Goal: Task Accomplishment & Management: Manage account settings

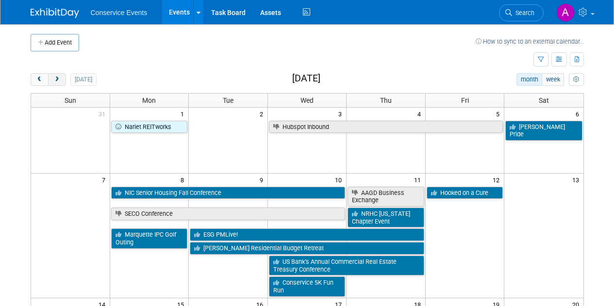
click at [57, 79] on span "next" at bounding box center [56, 80] width 7 height 6
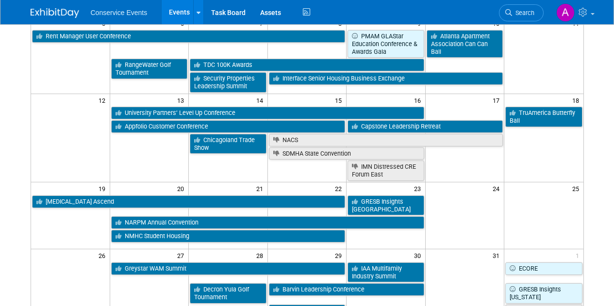
scroll to position [208, 0]
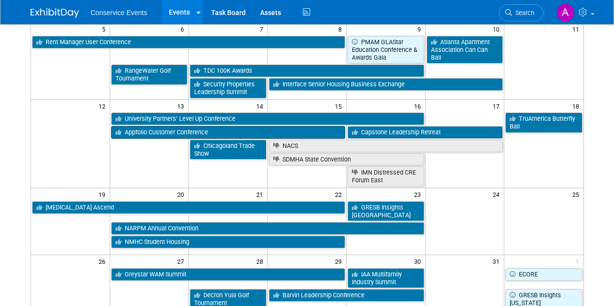
click at [255, 136] on link "Appfolio Customer Conference" at bounding box center [228, 132] width 235 height 13
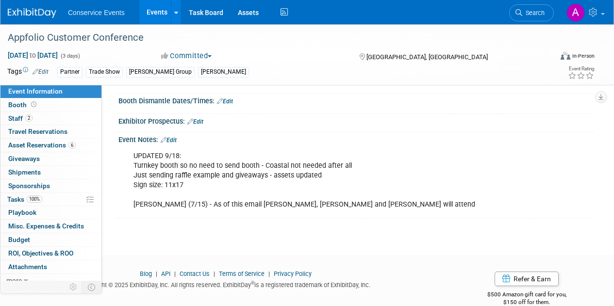
scroll to position [140, 0]
click at [174, 139] on link "Edit" at bounding box center [169, 139] width 16 height 7
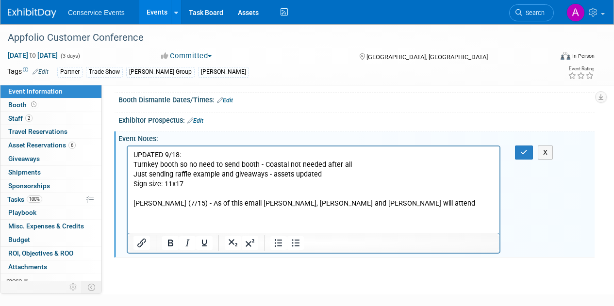
scroll to position [0, 0]
click at [348, 206] on p "UPDATED 9/18: Turnkey booth so no need to send booth - Coastal not needed after…" at bounding box center [314, 179] width 361 height 58
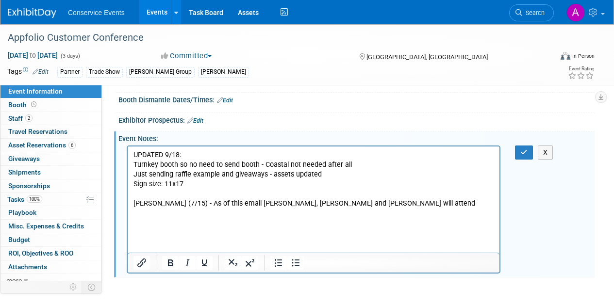
click at [304, 220] on p "Rich Text Area. Press ALT-0 for help." at bounding box center [314, 224] width 361 height 10
click at [525, 153] on icon "button" at bounding box center [524, 152] width 7 height 7
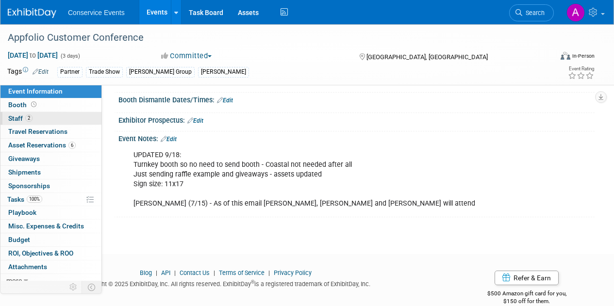
click at [19, 120] on span "Staff 2" at bounding box center [20, 119] width 24 height 8
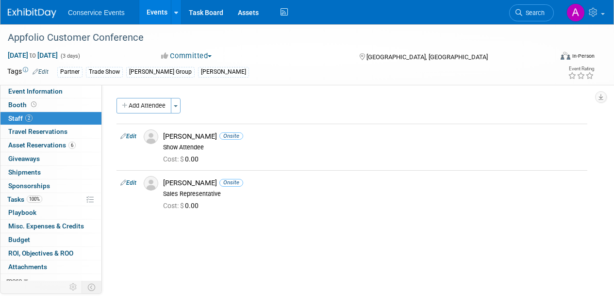
scroll to position [6, 0]
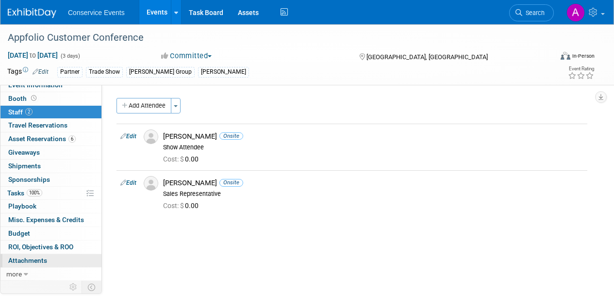
click at [22, 261] on span "Attachments 0" at bounding box center [27, 261] width 39 height 8
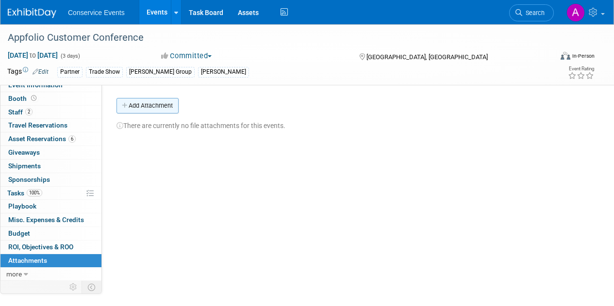
click at [161, 112] on button "Add Attachment" at bounding box center [148, 106] width 62 height 16
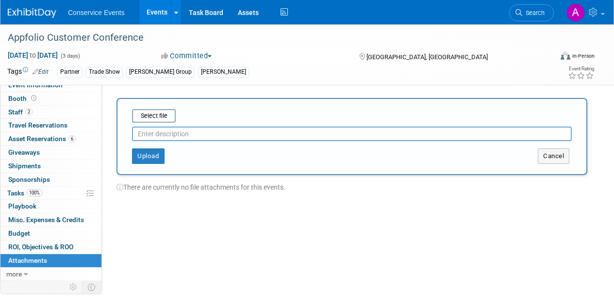
click at [186, 136] on input "text" at bounding box center [352, 134] width 440 height 15
click at [148, 118] on input "file" at bounding box center [117, 116] width 116 height 12
click at [22, 101] on span "Booth" at bounding box center [23, 99] width 30 height 8
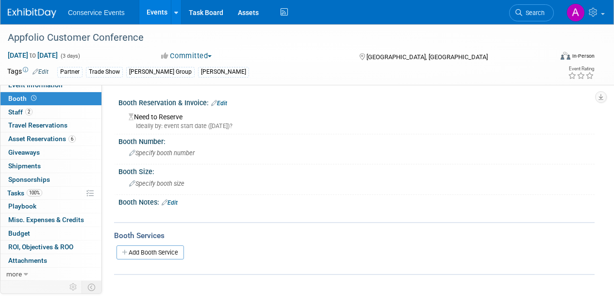
scroll to position [0, 0]
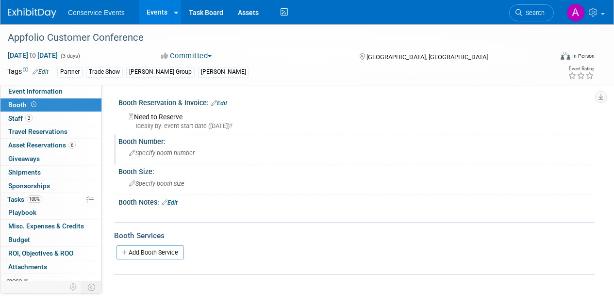
click at [168, 152] on span "Specify booth number" at bounding box center [162, 153] width 66 height 7
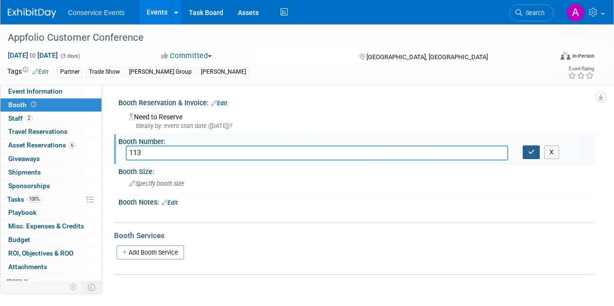
type input "113"
click at [531, 154] on icon "button" at bounding box center [531, 152] width 7 height 6
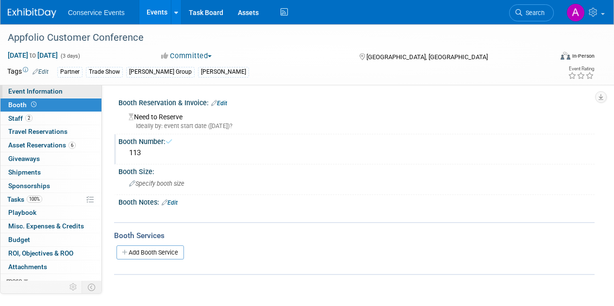
click at [22, 90] on span "Event Information" at bounding box center [35, 91] width 54 height 8
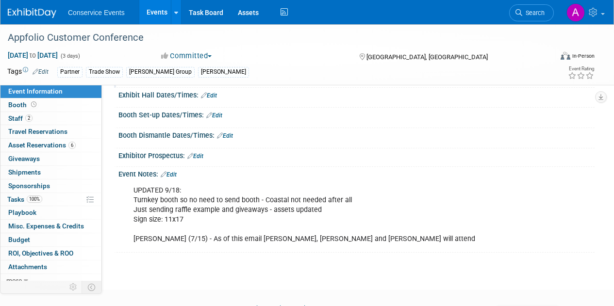
scroll to position [105, 0]
click at [174, 169] on div "Event Notes: Edit" at bounding box center [357, 173] width 476 height 13
click at [177, 174] on link "Edit" at bounding box center [169, 174] width 16 height 7
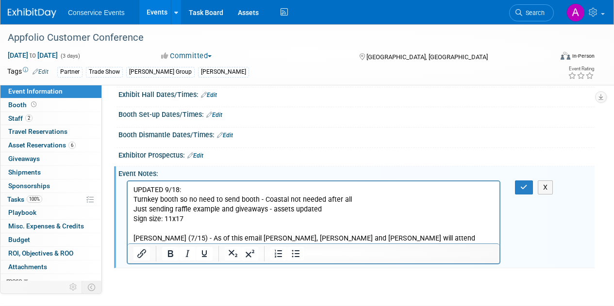
scroll to position [0, 0]
click at [395, 238] on p "UPDATED 9/18: Turnkey booth so no need to send booth - Coastal not needed after…" at bounding box center [314, 214] width 361 height 58
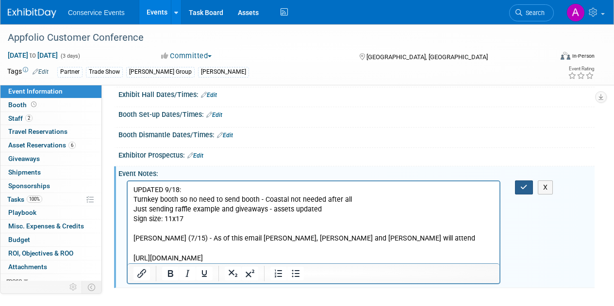
click at [525, 186] on icon "button" at bounding box center [524, 187] width 7 height 7
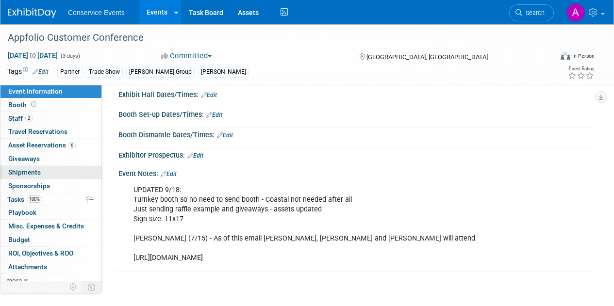
click at [33, 171] on span "Shipments 0" at bounding box center [24, 173] width 33 height 8
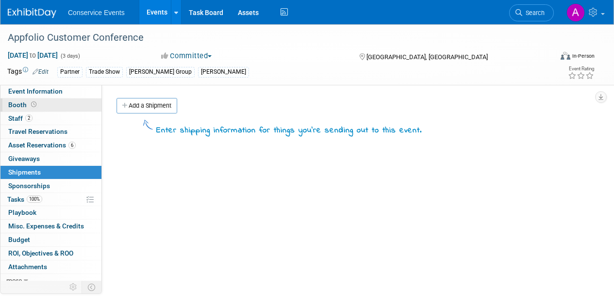
click at [18, 105] on span "Booth" at bounding box center [23, 105] width 30 height 8
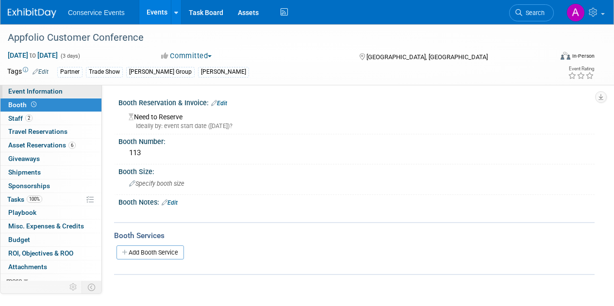
click at [21, 91] on span "Event Information" at bounding box center [35, 91] width 54 height 8
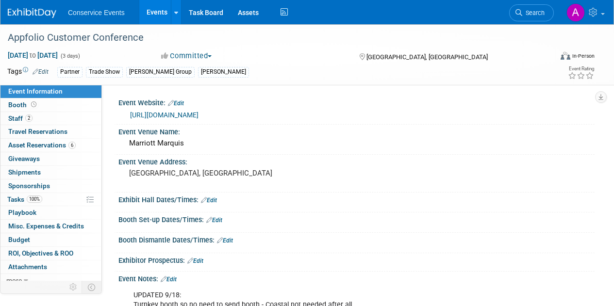
scroll to position [6, 0]
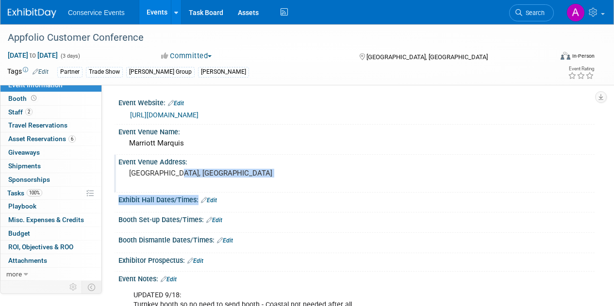
drag, startPoint x: 265, startPoint y: 209, endPoint x: 267, endPoint y: 180, distance: 28.7
click at [267, 180] on div "Event Website: Edit https://www.futureconference.com/ Event Venue Name: Marriot…" at bounding box center [352, 237] width 471 height 282
click at [259, 96] on div "Event Website: Edit" at bounding box center [357, 102] width 476 height 13
click at [163, 14] on link "Events" at bounding box center [156, 12] width 35 height 24
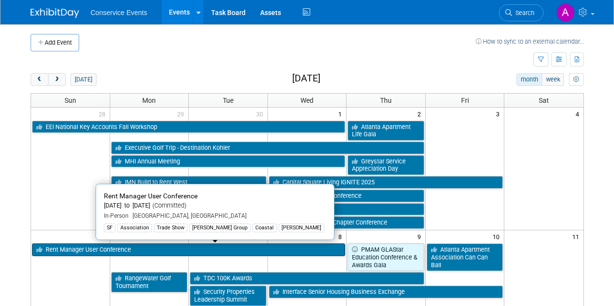
click at [186, 248] on link "Rent Manager User Conference" at bounding box center [189, 250] width 314 height 13
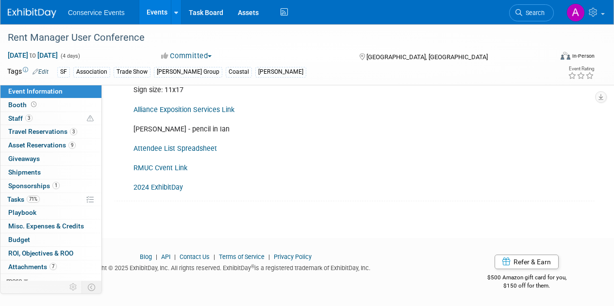
scroll to position [387, 0]
click at [14, 109] on span "Booth" at bounding box center [23, 105] width 30 height 8
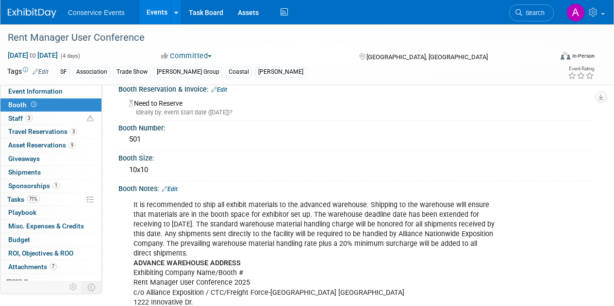
scroll to position [0, 0]
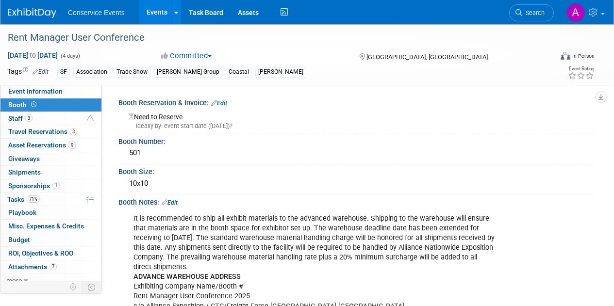
click at [158, 11] on link "Events" at bounding box center [156, 12] width 35 height 24
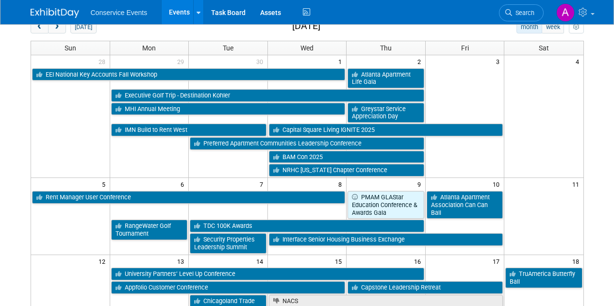
scroll to position [47, 0]
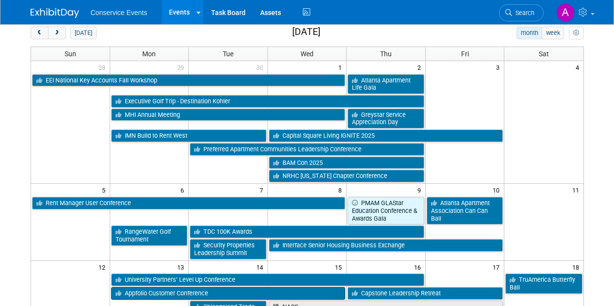
click at [166, 293] on link "Appfolio Customer Conference" at bounding box center [228, 294] width 235 height 13
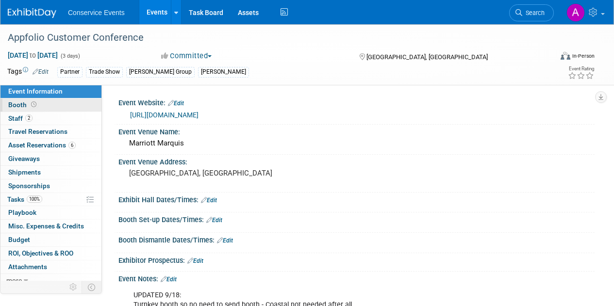
click at [16, 105] on span "Booth" at bounding box center [23, 105] width 30 height 8
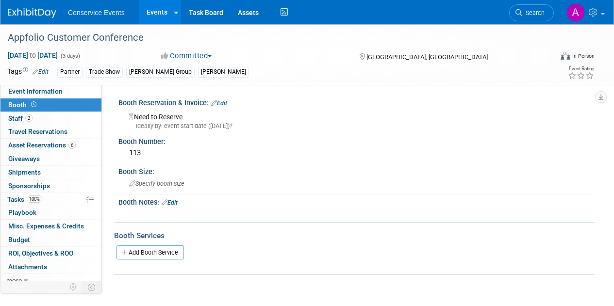
click at [177, 203] on link "Edit" at bounding box center [170, 203] width 16 height 7
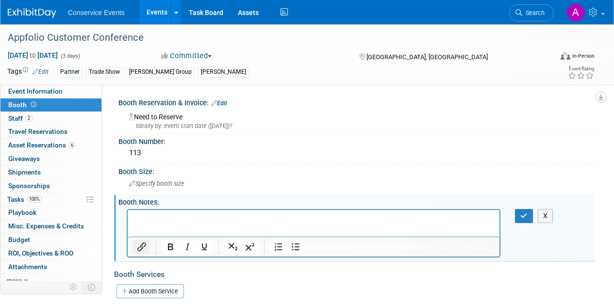
click at [143, 251] on icon "Insert/edit link" at bounding box center [142, 247] width 12 height 12
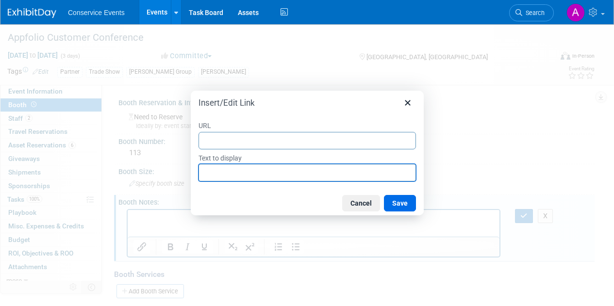
click at [313, 173] on input "Text to display" at bounding box center [308, 172] width 218 height 17
click at [368, 201] on button "Cancel" at bounding box center [361, 203] width 38 height 17
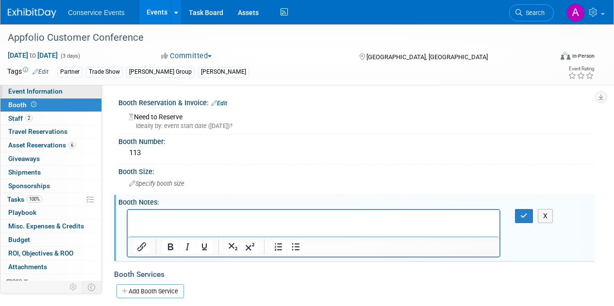
click at [51, 93] on span "Event Information" at bounding box center [35, 91] width 54 height 8
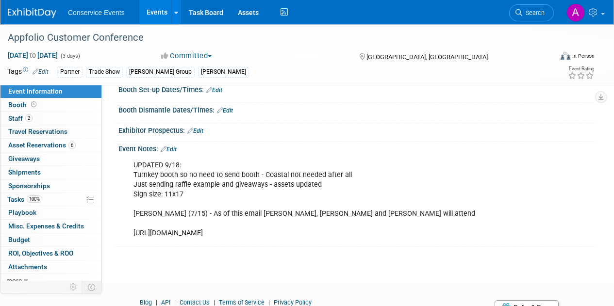
scroll to position [33, 0]
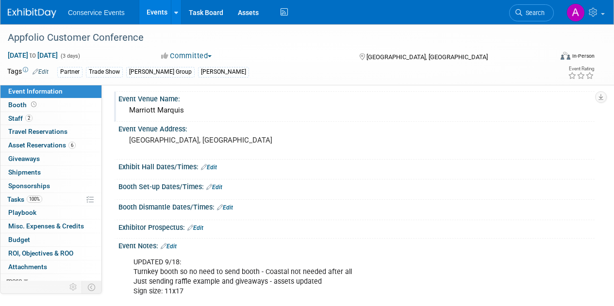
click at [224, 101] on div "Event Venue Name:" at bounding box center [357, 98] width 476 height 12
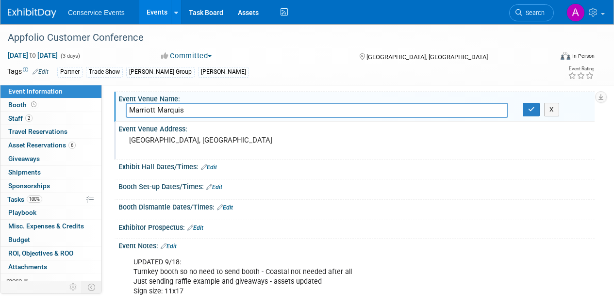
click at [212, 134] on div "[GEOGRAPHIC_DATA], [GEOGRAPHIC_DATA]" at bounding box center [218, 145] width 184 height 22
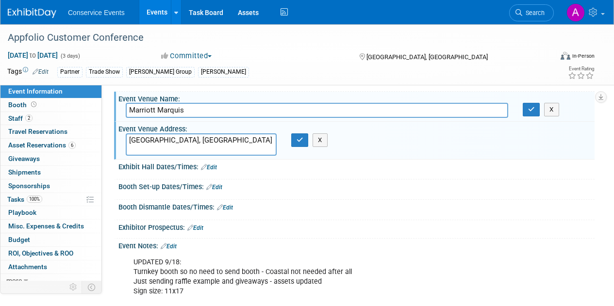
click at [130, 138] on textarea "[GEOGRAPHIC_DATA], [GEOGRAPHIC_DATA]" at bounding box center [201, 145] width 151 height 22
click at [185, 151] on textarea "333 West Harbor Drive San Diego, CA" at bounding box center [201, 145] width 151 height 22
type textarea "333 West Harbor Drive San Diego, CA 92101"
click at [303, 141] on icon "button" at bounding box center [300, 140] width 7 height 6
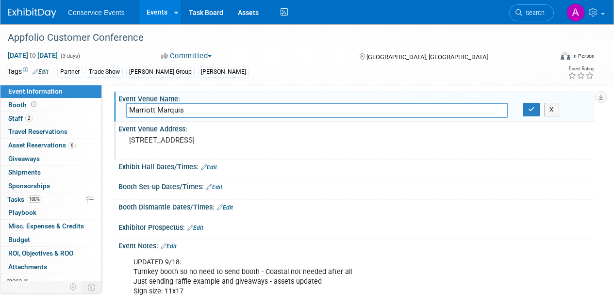
click at [219, 145] on pre "333 West Harbor Drive San Diego, CA 92101" at bounding box center [217, 140] width 177 height 9
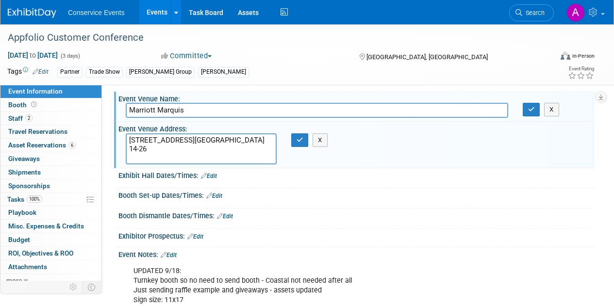
click at [216, 147] on textarea "333 West Harbor Drive San Diego, CA 92101 Pacific Ballroom 14-26" at bounding box center [201, 149] width 151 height 31
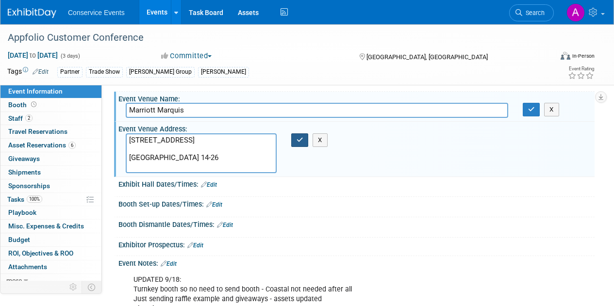
type textarea "333 West Harbor Drive San Diego, CA 92101 Pacific Ballroom 14-26"
click at [301, 143] on icon "button" at bounding box center [300, 140] width 7 height 6
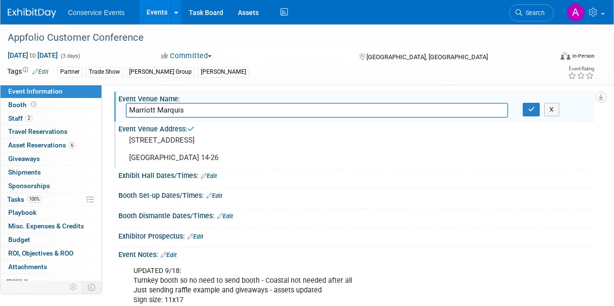
click at [216, 180] on link "Edit" at bounding box center [209, 176] width 16 height 7
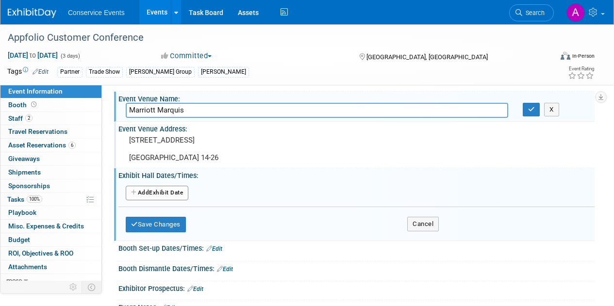
click at [186, 198] on button "Add Another Exhibit Date" at bounding box center [157, 193] width 63 height 15
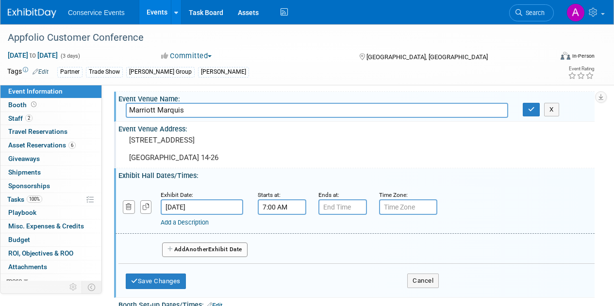
click at [273, 212] on input "7:00 AM" at bounding box center [282, 208] width 49 height 16
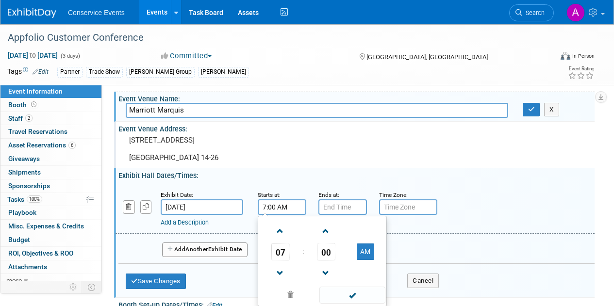
click at [267, 214] on input "7:00 AM" at bounding box center [282, 208] width 49 height 16
click at [282, 234] on span at bounding box center [280, 231] width 17 height 17
type input "10:00 AM"
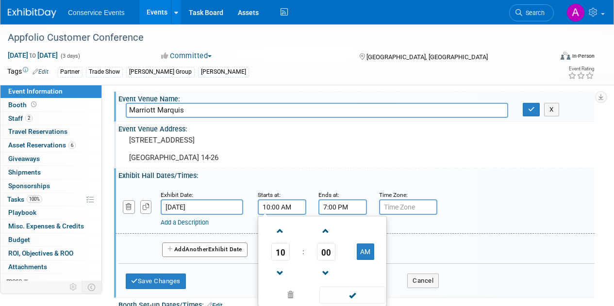
click at [352, 215] on input "7:00 PM" at bounding box center [343, 208] width 49 height 16
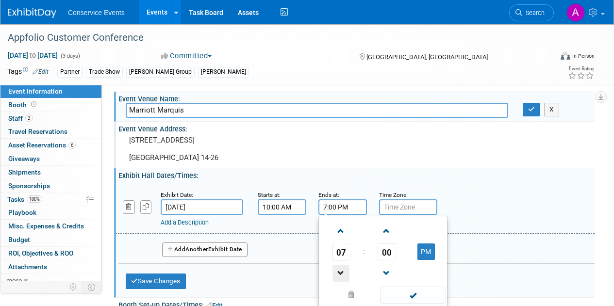
click at [340, 281] on span at bounding box center [341, 273] width 17 height 17
type input "5:00 PM"
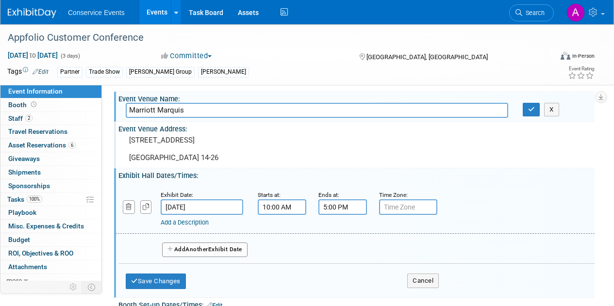
click at [405, 215] on input "text" at bounding box center [408, 208] width 58 height 16
type input "PST"
click at [243, 257] on button "Add Another Exhibit Date" at bounding box center [204, 250] width 85 height 15
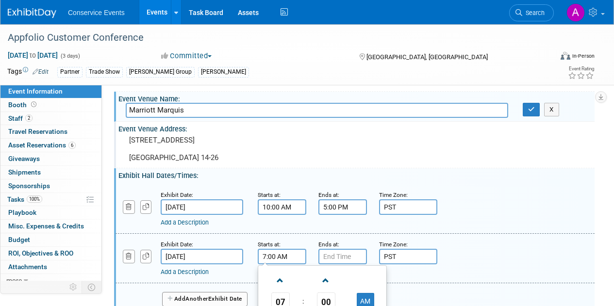
click at [274, 265] on input "7:00 AM" at bounding box center [282, 257] width 49 height 16
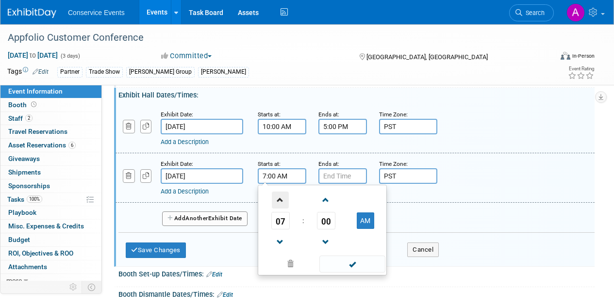
scroll to position [129, 0]
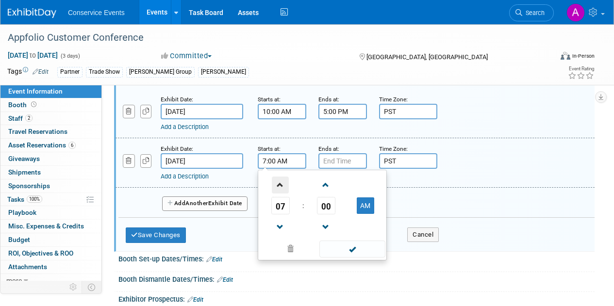
click at [283, 188] on span at bounding box center [280, 185] width 17 height 17
click at [328, 193] on span at bounding box center [326, 185] width 17 height 17
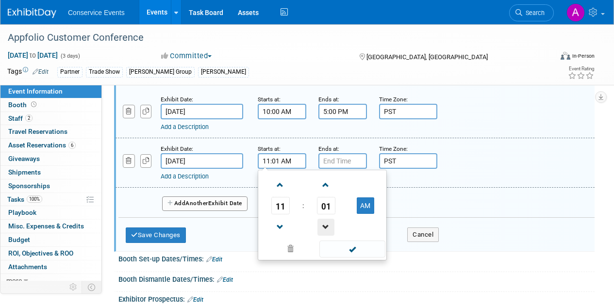
click at [326, 236] on span at bounding box center [326, 227] width 17 height 17
type input "11:00 AM"
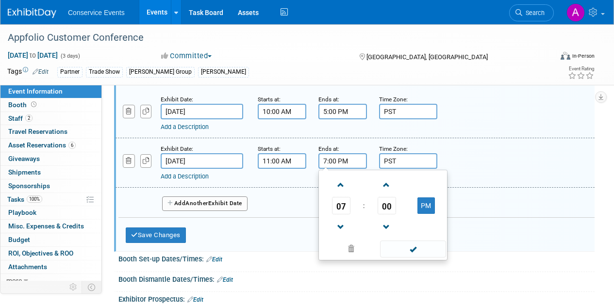
click at [343, 169] on input "7:00 PM" at bounding box center [343, 161] width 49 height 16
click at [343, 233] on span at bounding box center [341, 227] width 17 height 17
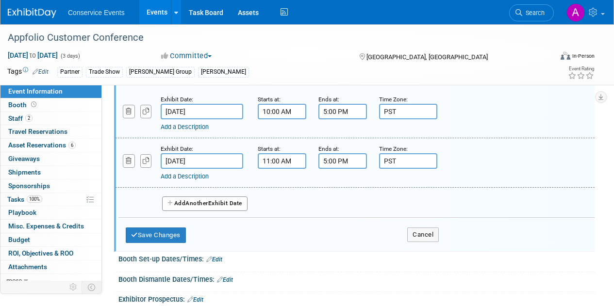
click at [467, 174] on div "Add a Description Description:" at bounding box center [355, 162] width 494 height 37
click at [239, 210] on button "Add Another Exhibit Date" at bounding box center [204, 204] width 85 height 15
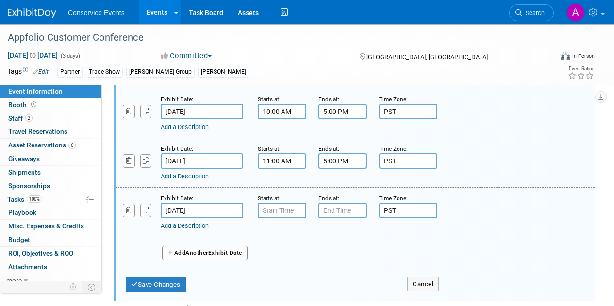
click at [339, 169] on input "5:00 PM" at bounding box center [343, 161] width 49 height 16
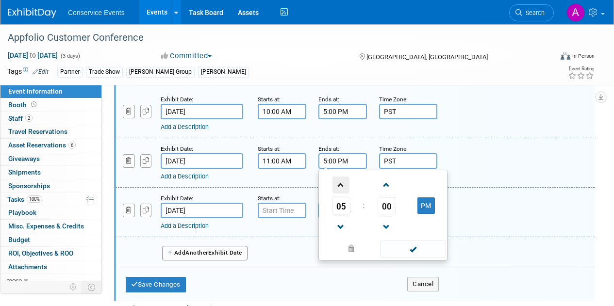
click at [342, 194] on span at bounding box center [341, 185] width 17 height 17
type input "6:00 PM"
click at [470, 166] on div "Add a Description Description:" at bounding box center [355, 162] width 494 height 37
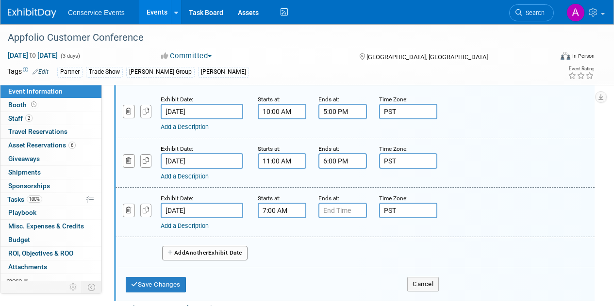
click at [291, 218] on input "7:00 AM" at bounding box center [282, 211] width 49 height 16
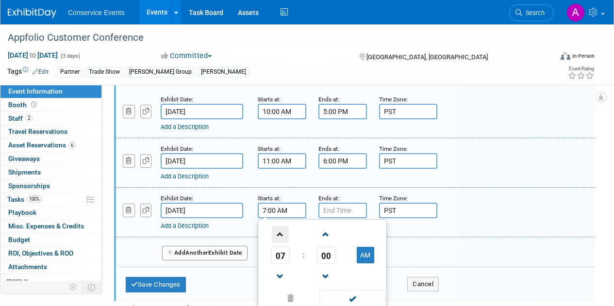
click at [281, 242] on span at bounding box center [280, 234] width 17 height 17
type input "8:00 AM"
click at [344, 216] on input "7:00 PM" at bounding box center [343, 211] width 49 height 16
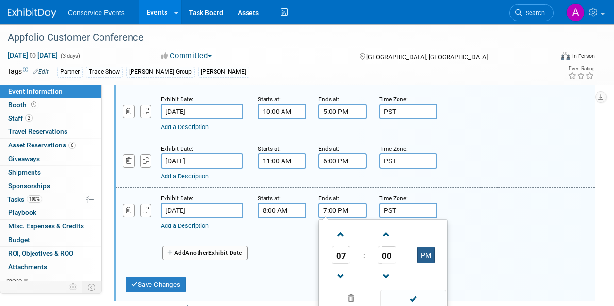
click at [425, 261] on button "PM" at bounding box center [426, 255] width 17 height 17
click at [337, 243] on span at bounding box center [341, 234] width 17 height 17
click at [338, 243] on span at bounding box center [341, 234] width 17 height 17
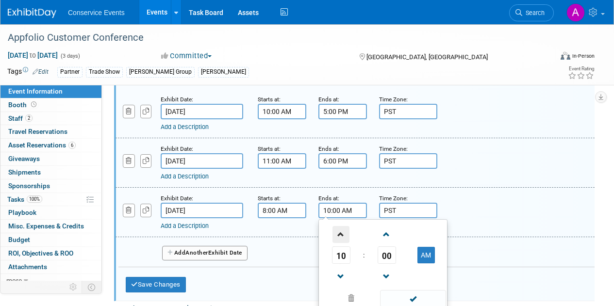
type input "11:00 AM"
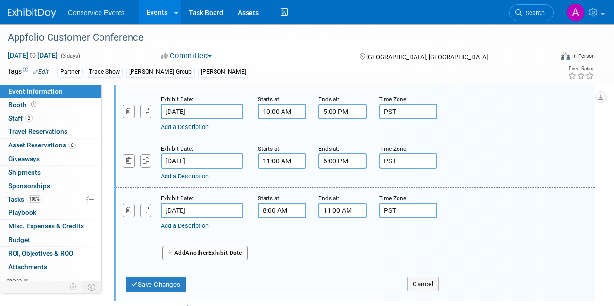
click at [483, 202] on div "Add a Description Description:" at bounding box center [355, 211] width 494 height 37
click at [159, 292] on button "Save Changes" at bounding box center [156, 285] width 60 height 16
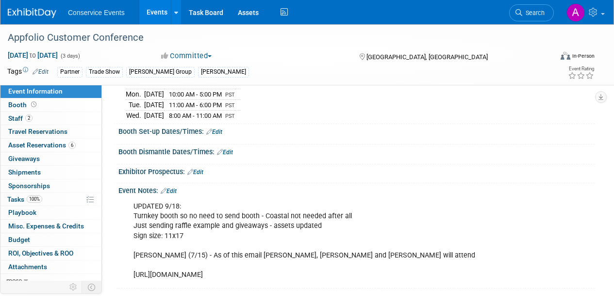
click at [218, 136] on link "Edit" at bounding box center [214, 132] width 16 height 7
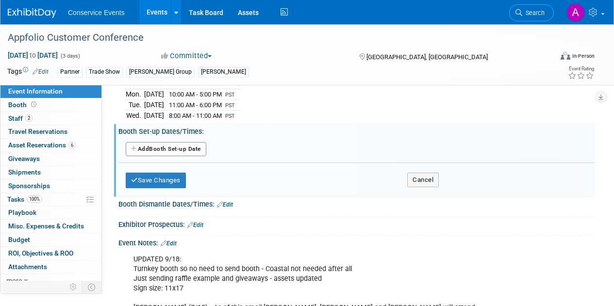
click at [180, 157] on button "Add Another Booth Set-up Date" at bounding box center [166, 149] width 81 height 15
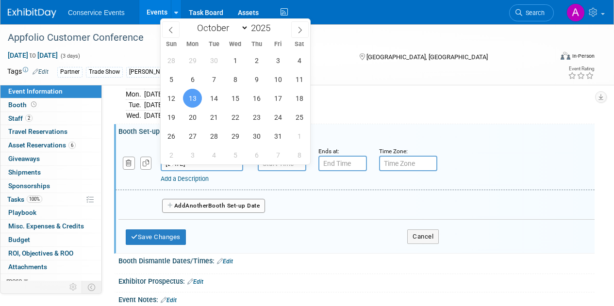
click at [174, 170] on input "Oct 13, 2025" at bounding box center [202, 164] width 83 height 16
click at [172, 100] on span "12" at bounding box center [171, 98] width 19 height 19
type input "Oct 12, 2025"
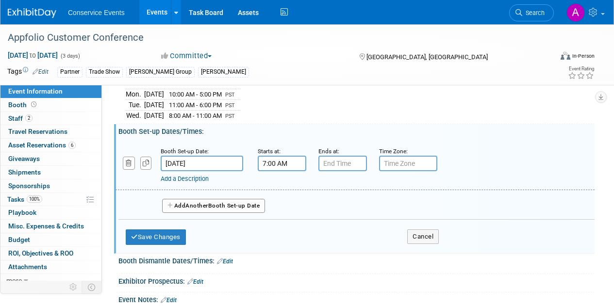
click at [280, 171] on input "7:00 AM" at bounding box center [282, 164] width 49 height 16
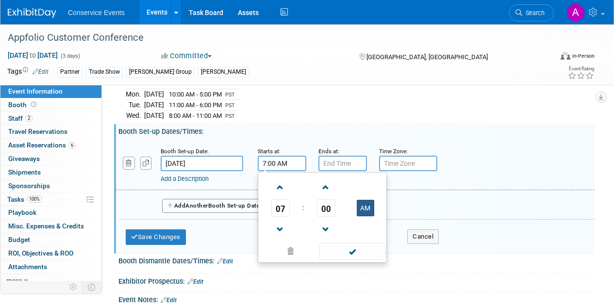
click at [362, 214] on button "AM" at bounding box center [365, 208] width 17 height 17
click at [277, 235] on span at bounding box center [280, 229] width 17 height 17
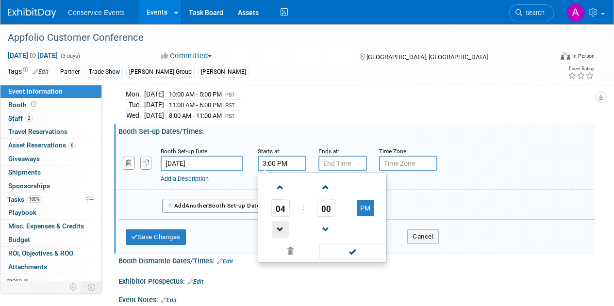
click at [277, 235] on span at bounding box center [280, 229] width 17 height 17
click at [277, 236] on span at bounding box center [280, 229] width 17 height 17
type input "1:00 PM"
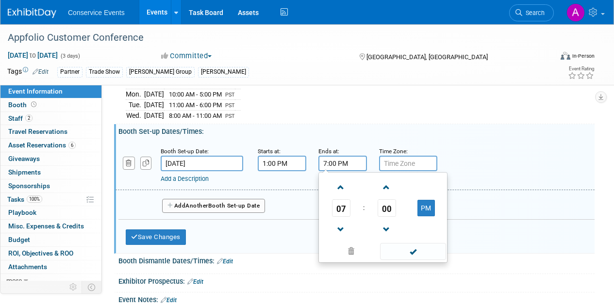
click at [333, 168] on input "7:00 PM" at bounding box center [343, 164] width 49 height 16
click at [343, 238] on span at bounding box center [341, 229] width 17 height 17
type input "6:00 PM"
click at [471, 155] on div "Add a Description Description:" at bounding box center [355, 164] width 494 height 37
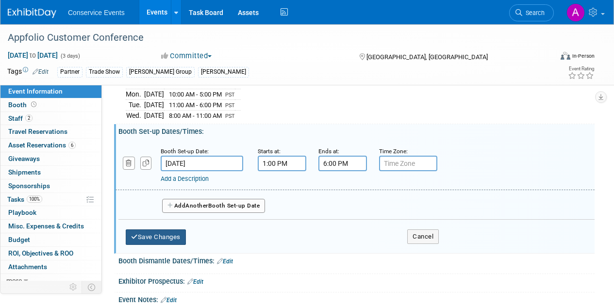
click at [163, 243] on button "Save Changes" at bounding box center [156, 238] width 60 height 16
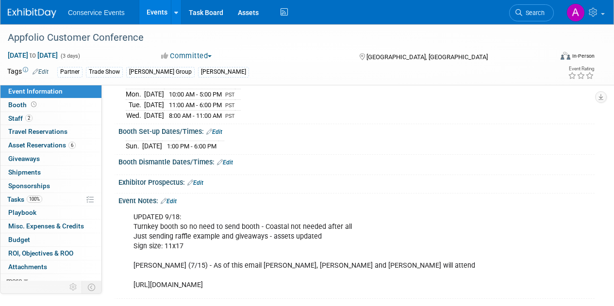
click at [229, 166] on link "Edit" at bounding box center [225, 162] width 16 height 7
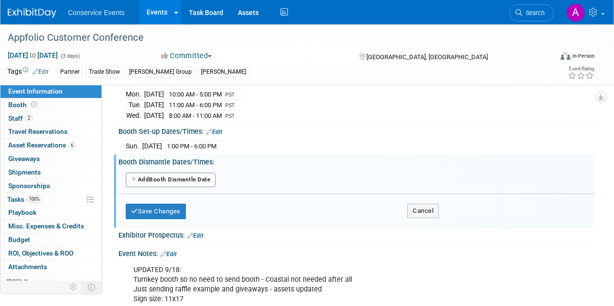
click at [197, 186] on button "Add Another Booth Dismantle Date" at bounding box center [171, 180] width 90 height 15
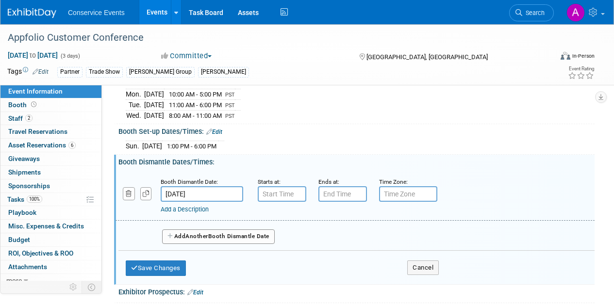
click at [198, 202] on input "Oct 15, 2025" at bounding box center [202, 195] width 83 height 16
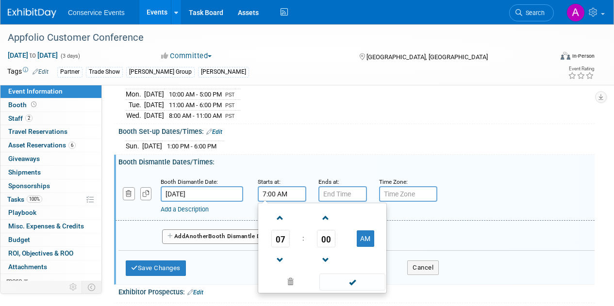
click at [277, 202] on input "7:00 AM" at bounding box center [282, 195] width 49 height 16
click at [275, 227] on span at bounding box center [280, 218] width 17 height 17
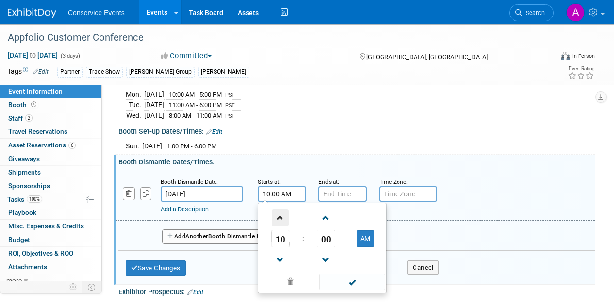
type input "11:00 AM"
click at [324, 210] on div "11 : 00 AM 12 01 02 03 04 05 06 07 08 09 10 11 00 05 10 15 20 25 30 35 40 45 50…" at bounding box center [322, 248] width 129 height 91
click at [336, 202] on input "7:00 PM" at bounding box center [343, 195] width 49 height 16
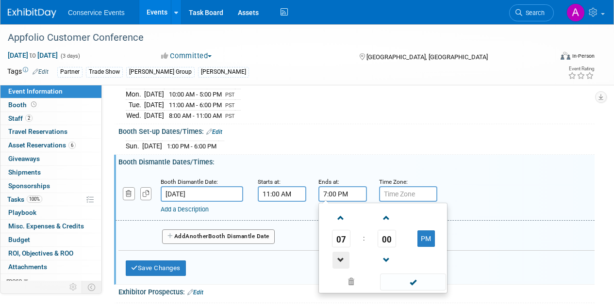
click at [341, 268] on span at bounding box center [341, 260] width 17 height 17
type input "3:00 PM"
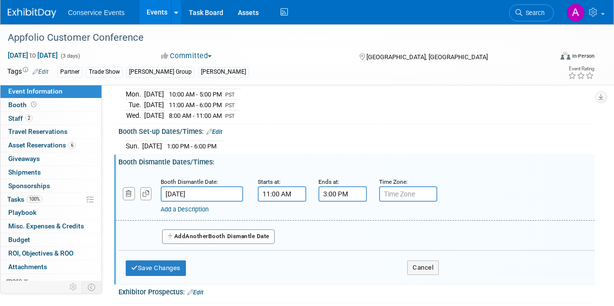
click at [510, 120] on div "Mon. Oct 13, 2025 10:00 AM - 5:00 PM PST Tue. Oct 14, 2025 11:00 AM - 6:00 PM P…" at bounding box center [357, 103] width 462 height 34
click at [182, 274] on button "Save Changes" at bounding box center [156, 269] width 60 height 16
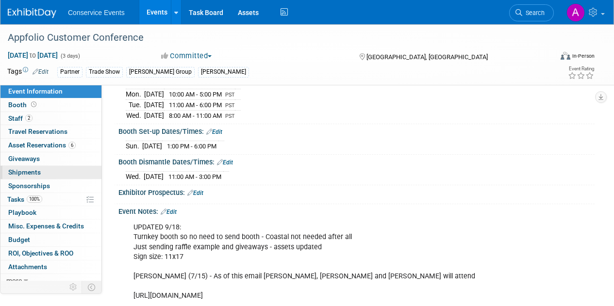
click at [24, 170] on span "Shipments 0" at bounding box center [24, 173] width 33 height 8
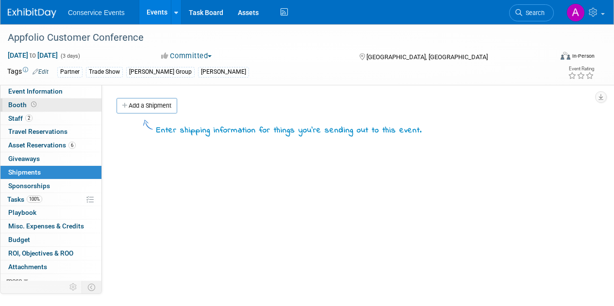
click at [21, 107] on span "Booth" at bounding box center [23, 105] width 30 height 8
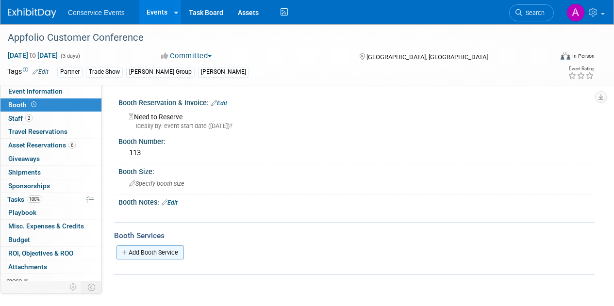
click at [146, 259] on link "Add Booth Service" at bounding box center [151, 253] width 68 height 14
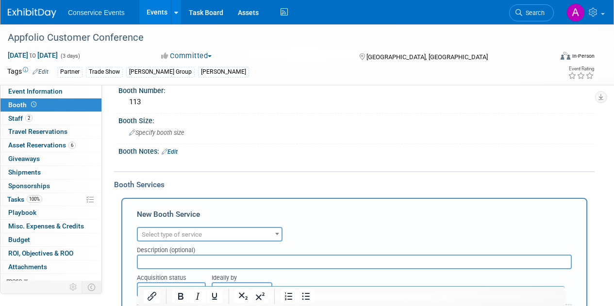
scroll to position [31, 0]
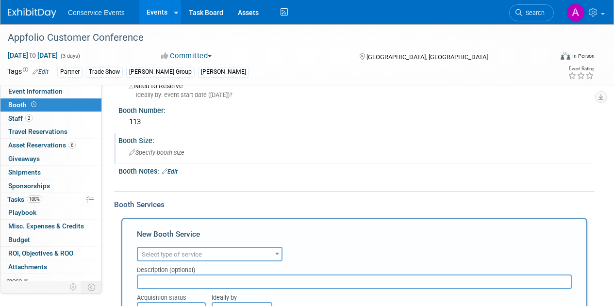
click at [184, 156] on div "Specify booth size" at bounding box center [357, 152] width 462 height 15
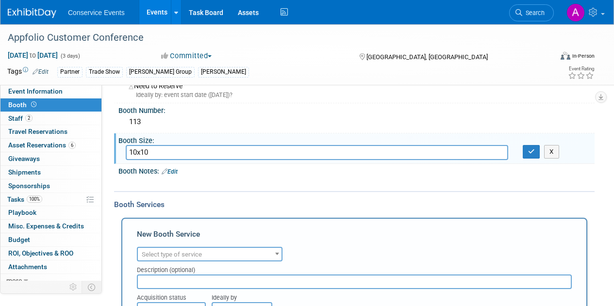
type input "10x10"
click at [178, 172] on link "Edit" at bounding box center [170, 172] width 16 height 7
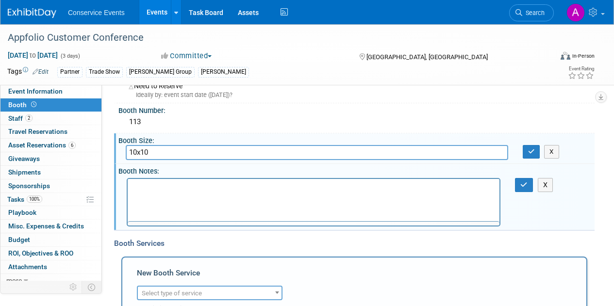
scroll to position [0, 0]
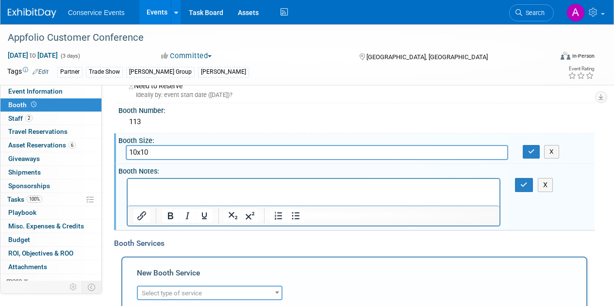
click at [175, 179] on html at bounding box center [314, 186] width 372 height 14
click at [524, 152] on button "button" at bounding box center [531, 152] width 17 height 14
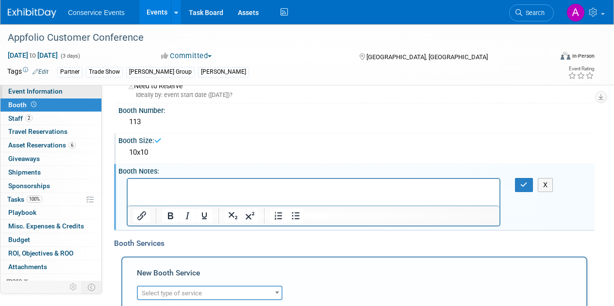
click at [50, 93] on span "Event Information" at bounding box center [35, 91] width 54 height 8
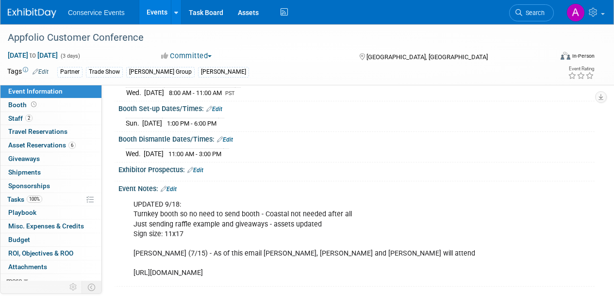
scroll to position [165, 0]
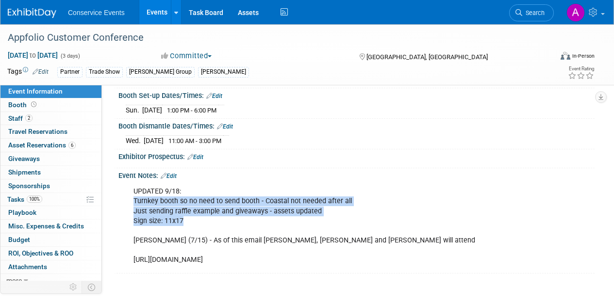
drag, startPoint x: 187, startPoint y: 230, endPoint x: 130, endPoint y: 209, distance: 61.2
click at [130, 209] on div "UPDATED 9/18: Turnkey booth so no need to send booth - Coastal not needed after…" at bounding box center [314, 226] width 374 height 88
copy div "Turnkey booth so no need to send booth - Coastal not needed after all Just send…"
click at [20, 107] on span "Booth" at bounding box center [23, 105] width 30 height 8
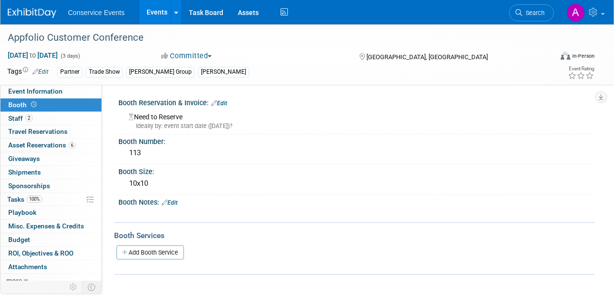
click at [176, 208] on div "X" at bounding box center [355, 209] width 464 height 5
click at [176, 205] on link "Edit" at bounding box center [170, 203] width 16 height 7
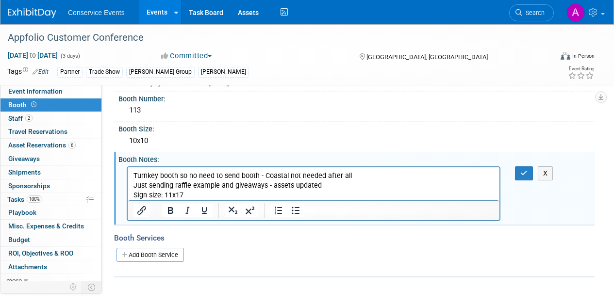
scroll to position [53, 0]
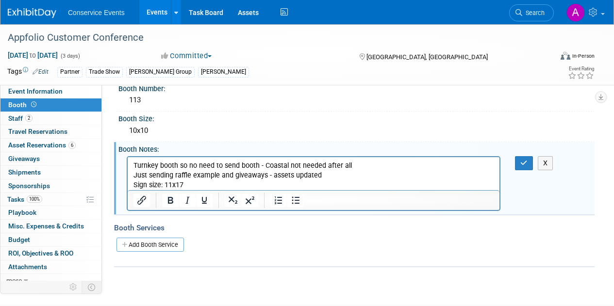
click at [337, 183] on p "Turnkey booth so no need to send booth - Coastal not needed after all Just send…" at bounding box center [314, 175] width 361 height 29
click at [521, 165] on icon "button" at bounding box center [524, 163] width 7 height 7
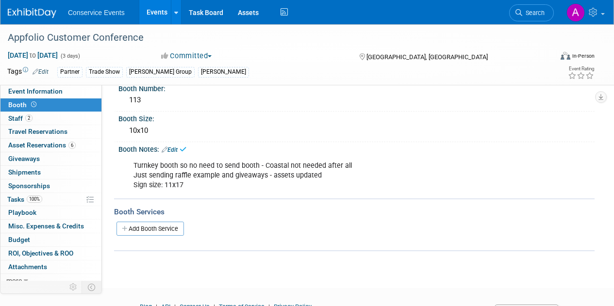
click at [180, 148] on div "Booth Notes: Edit" at bounding box center [357, 148] width 476 height 13
click at [174, 152] on link "Edit" at bounding box center [170, 150] width 16 height 7
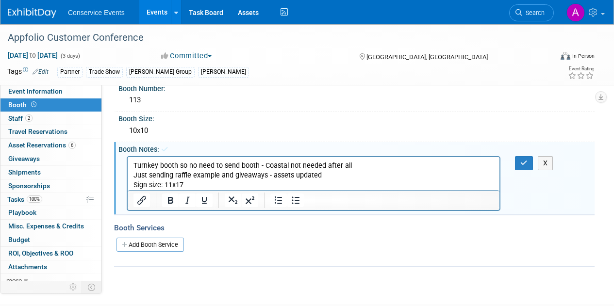
scroll to position [0, 0]
click at [235, 185] on p "Turnkey booth so no need to send booth - Coastal not needed after all Just send…" at bounding box center [314, 175] width 361 height 29
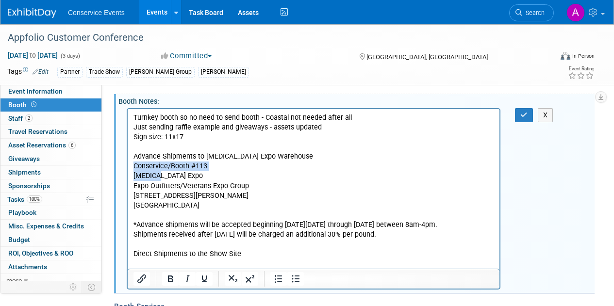
drag, startPoint x: 169, startPoint y: 177, endPoint x: 132, endPoint y: 166, distance: 38.1
click at [132, 166] on html "Turnkey booth so no need to send booth - Coastal not needed after all Just send…" at bounding box center [314, 189] width 372 height 160
copy body "Conservice/Booth #113 T3 Expo"
click at [146, 260] on p "Rich Text Area. Press ALT-0 for help." at bounding box center [314, 264] width 361 height 10
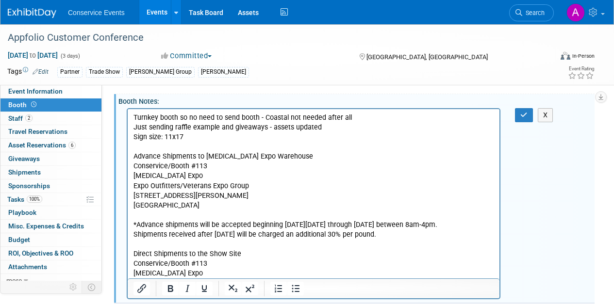
click at [216, 167] on p "Conservice/Booth #113" at bounding box center [314, 166] width 361 height 10
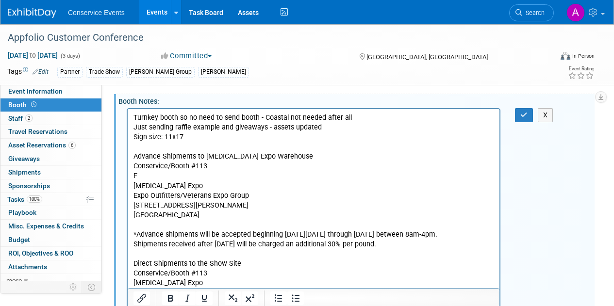
click at [216, 167] on p "Conservice/Booth #113" at bounding box center [314, 166] width 361 height 10
click at [203, 175] on p "F" at bounding box center [314, 176] width 361 height 10
click at [219, 273] on p "Conservice/Booth #113" at bounding box center [314, 274] width 361 height 10
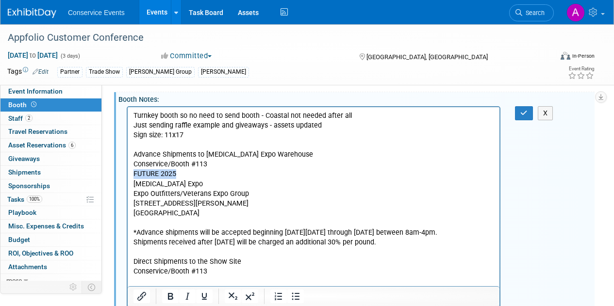
drag, startPoint x: 182, startPoint y: 175, endPoint x: 130, endPoint y: 173, distance: 52.0
click at [130, 173] on html "Turnkey booth so no need to send booth - Coastal not needed after all Just send…" at bounding box center [314, 201] width 372 height 189
copy p "FUTURE 2025"
click at [152, 281] on p "Rich Text Area. Press ALT-0 for help." at bounding box center [314, 281] width 361 height 10
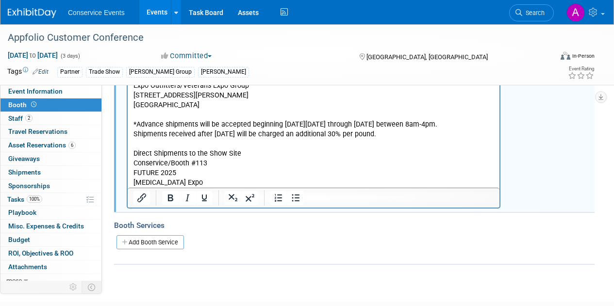
scroll to position [221, 0]
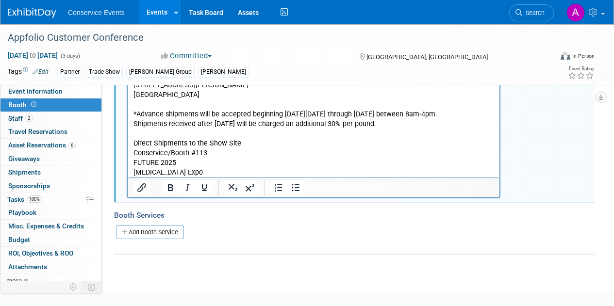
click at [163, 172] on p "T3 Expo" at bounding box center [314, 173] width 361 height 10
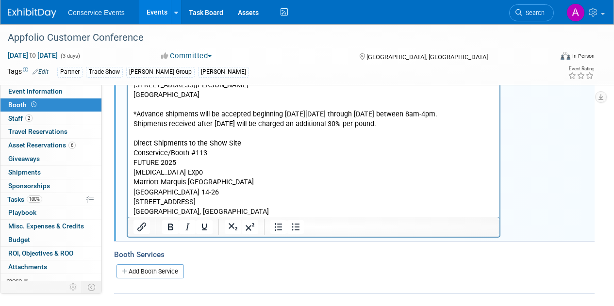
scroll to position [209, 0]
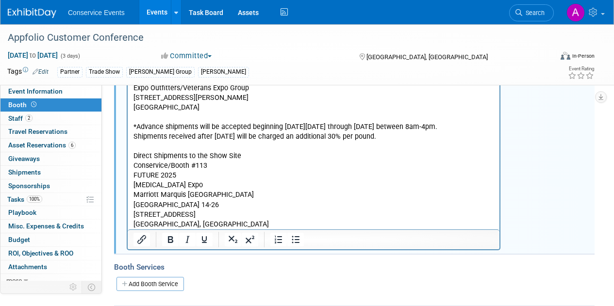
click at [189, 226] on p "[GEOGRAPHIC_DATA], [GEOGRAPHIC_DATA]" at bounding box center [314, 225] width 361 height 10
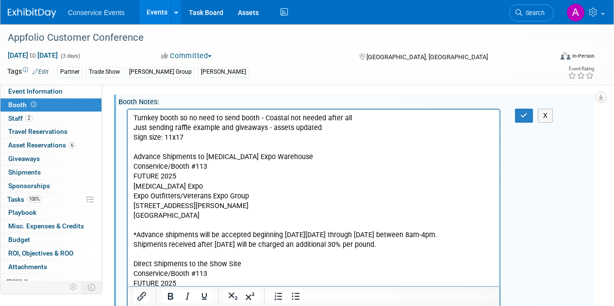
scroll to position [100, 0]
click at [526, 116] on icon "button" at bounding box center [524, 116] width 7 height 7
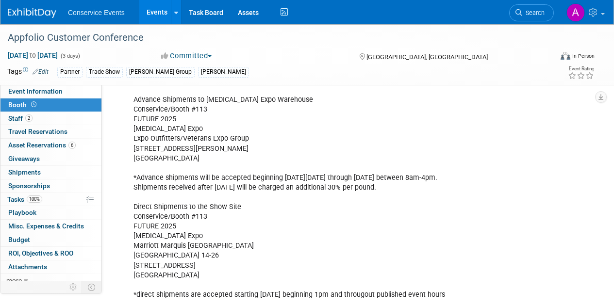
scroll to position [102, 0]
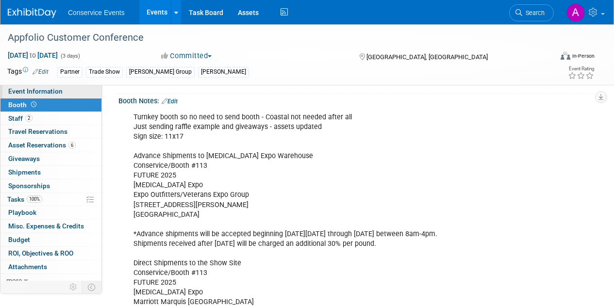
click at [22, 90] on span "Event Information" at bounding box center [35, 91] width 54 height 8
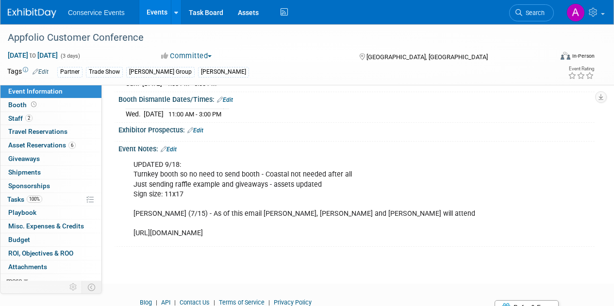
scroll to position [189, 0]
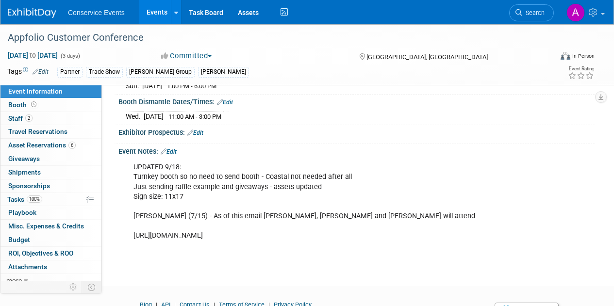
drag, startPoint x: 351, startPoint y: 245, endPoint x: 134, endPoint y: 240, distance: 217.2
click at [134, 240] on div "UPDATED 9/18: Turnkey booth so no need to send booth - Coastal not needed after…" at bounding box center [314, 202] width 374 height 88
copy div "https://future-2025-1765809.mybigcommerce.com/future-2025/"
click at [16, 103] on span "Booth" at bounding box center [23, 105] width 30 height 8
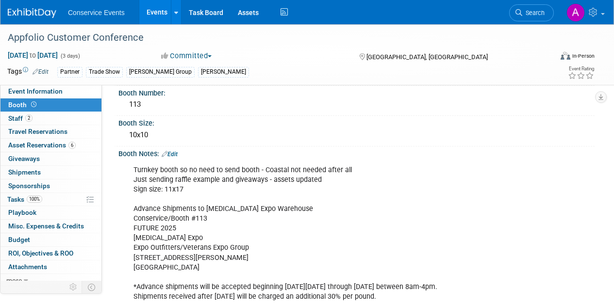
scroll to position [48, 0]
click at [178, 154] on link "Edit" at bounding box center [170, 155] width 16 height 7
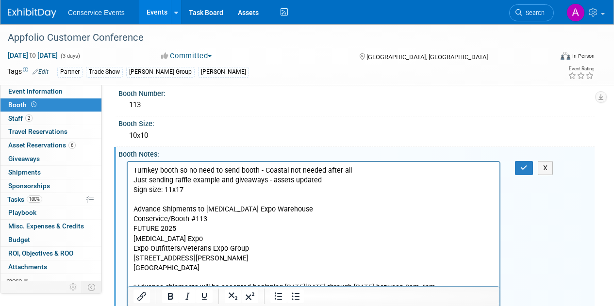
scroll to position [0, 0]
click at [203, 191] on p "Turnkey booth so no need to send booth - Coastal not needed after all Just send…" at bounding box center [314, 288] width 361 height 244
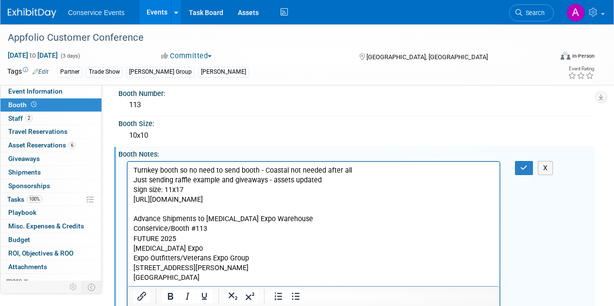
click at [203, 191] on p "Turnkey booth so no need to send booth - Coastal not needed after all Just send…" at bounding box center [314, 180] width 361 height 29
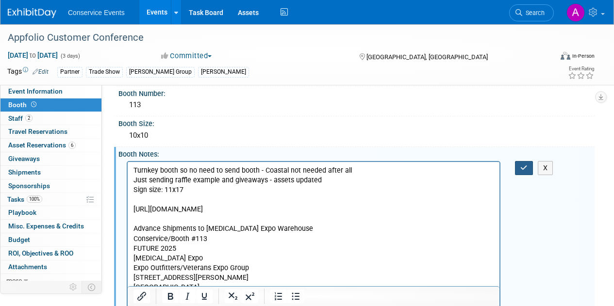
click at [519, 167] on button "button" at bounding box center [524, 168] width 18 height 14
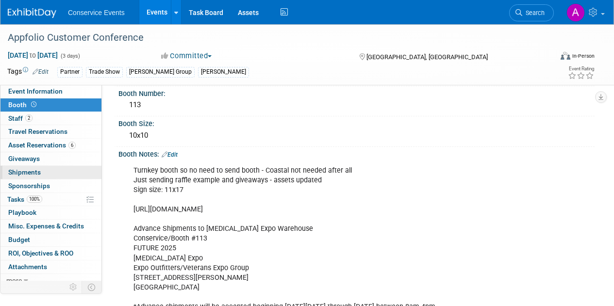
click at [25, 175] on span "Shipments 0" at bounding box center [24, 173] width 33 height 8
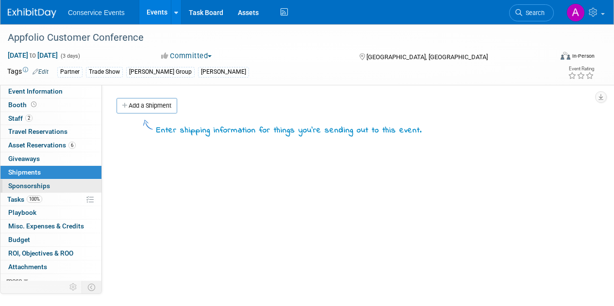
click at [25, 185] on span "Sponsorships 0" at bounding box center [29, 186] width 42 height 8
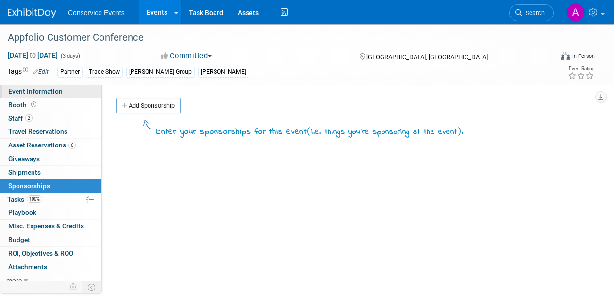
click at [45, 89] on span "Event Information" at bounding box center [35, 91] width 54 height 8
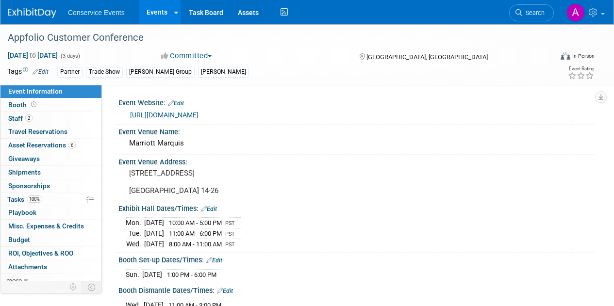
click at [190, 111] on link "https://www.futureconference.com/" at bounding box center [164, 115] width 68 height 8
click at [149, 17] on link "Events" at bounding box center [156, 12] width 35 height 24
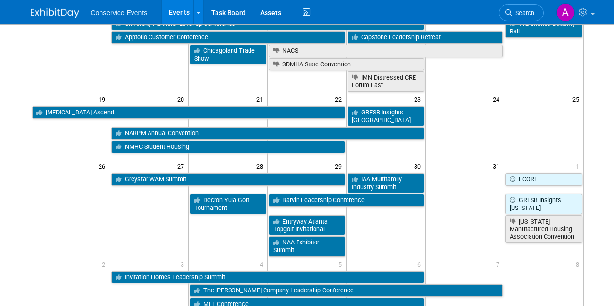
scroll to position [304, 0]
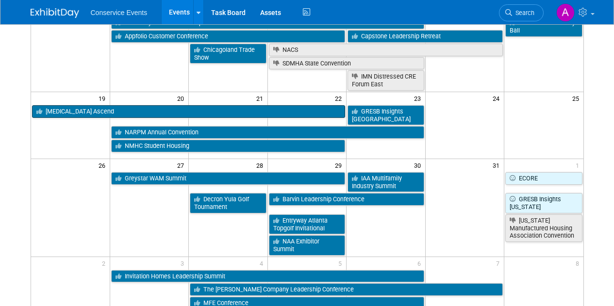
click at [105, 114] on link "[MEDICAL_DATA] Ascend" at bounding box center [189, 111] width 314 height 13
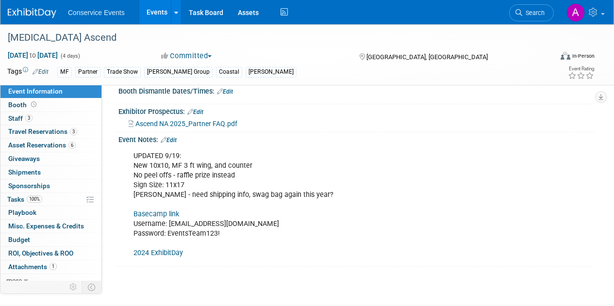
scroll to position [139, 0]
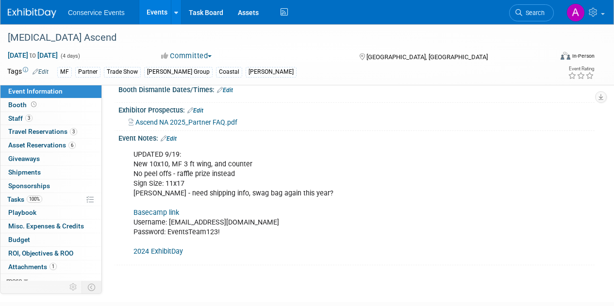
click at [174, 140] on link "Edit" at bounding box center [169, 139] width 16 height 7
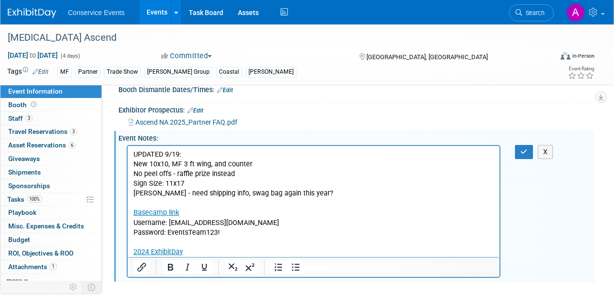
scroll to position [0, 0]
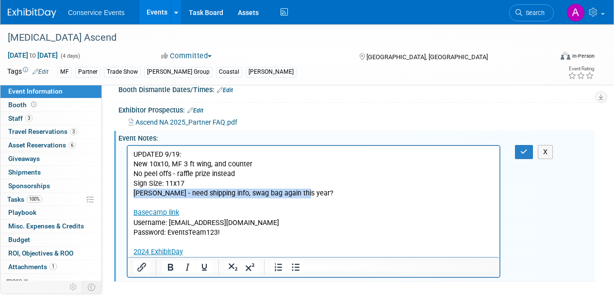
drag, startPoint x: 314, startPoint y: 193, endPoint x: 133, endPoint y: 196, distance: 181.7
click at [133, 196] on html "UPDATED 9/19: New 10x10, MF 3 ft wing, and counter No peel offs - raffle prize …" at bounding box center [314, 201] width 372 height 111
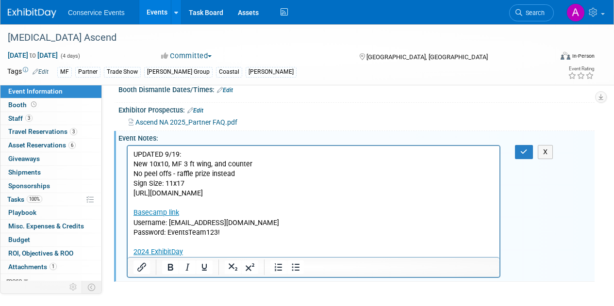
click at [191, 187] on p "UPDATED 9/19: New 10x10, MF 3 ft wing, and counter No peel offs - raffle prize …" at bounding box center [314, 203] width 361 height 107
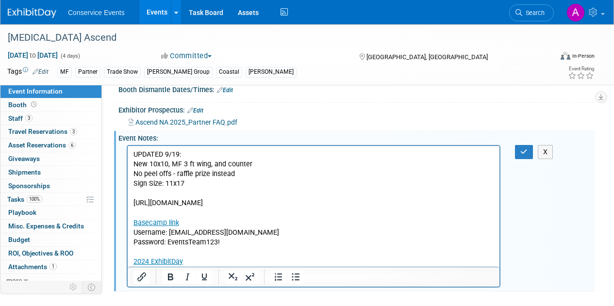
drag, startPoint x: 255, startPoint y: 203, endPoint x: 133, endPoint y: 198, distance: 122.5
click at [133, 198] on html "UPDATED 9/19: New 10x10, MF 3 ft wing, and counter No peel offs - raffle prize …" at bounding box center [314, 206] width 372 height 121
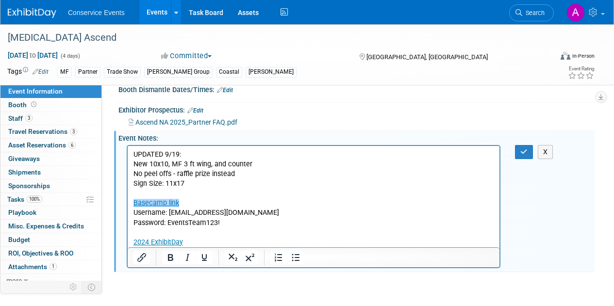
click at [134, 153] on p "UPDATED 9/19: New 10x10, MF 3 ft wing, and counter No peel offs - raffle prize …" at bounding box center [314, 169] width 361 height 39
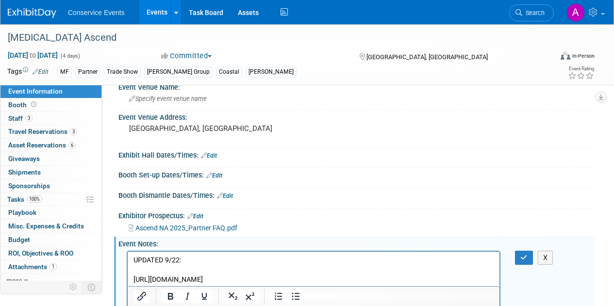
scroll to position [30, 0]
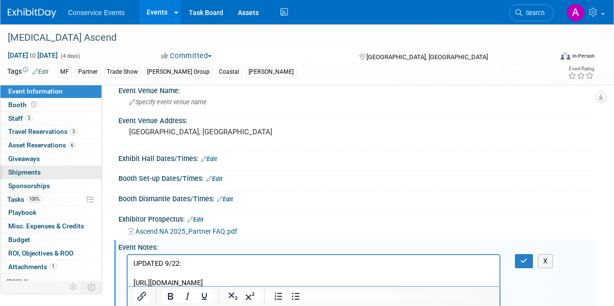
click at [44, 176] on link "0 Shipments 0" at bounding box center [50, 172] width 101 height 13
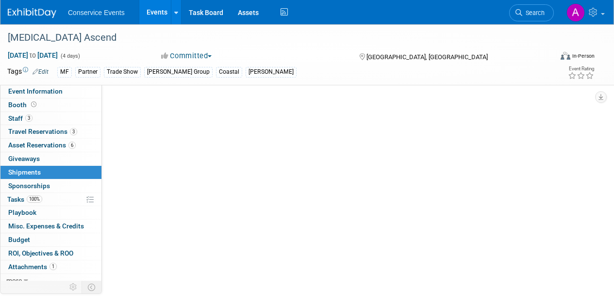
scroll to position [0, 0]
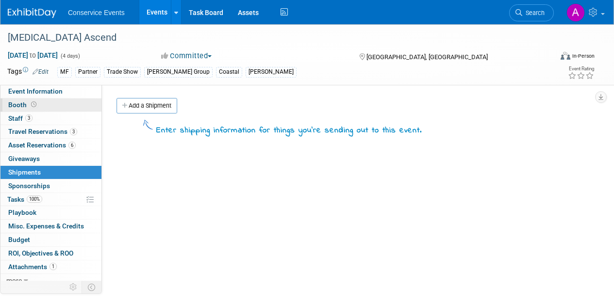
click at [18, 106] on span "Booth" at bounding box center [23, 105] width 30 height 8
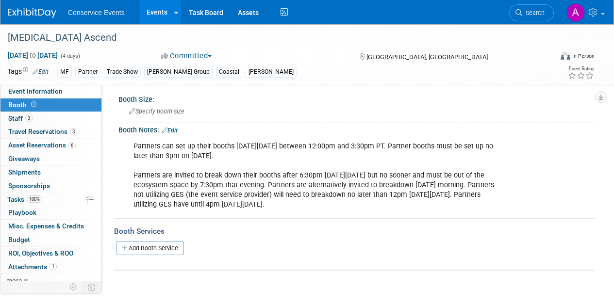
scroll to position [73, 0]
click at [176, 128] on link "Edit" at bounding box center [170, 130] width 16 height 7
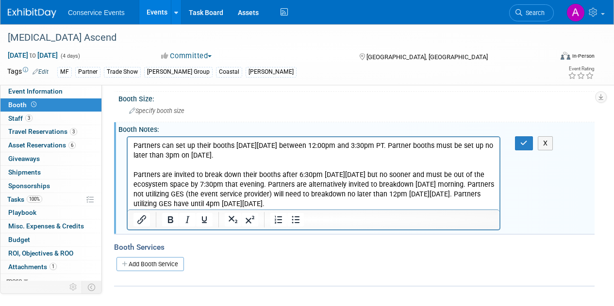
scroll to position [0, 0]
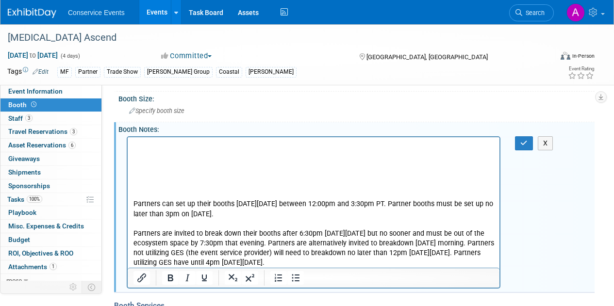
click at [143, 141] on p "Rich Text Area. Press ALT-0 for help." at bounding box center [314, 146] width 361 height 10
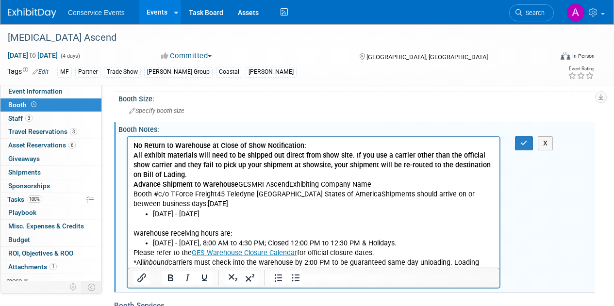
scroll to position [113, 0]
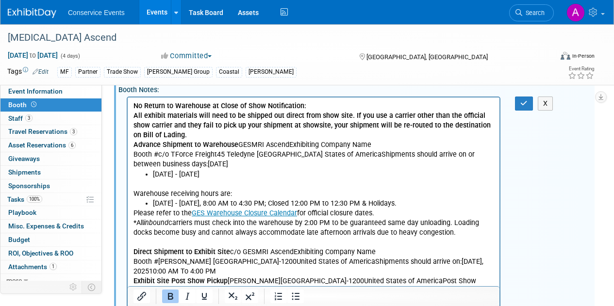
click at [236, 144] on b "Advance Shipment to Warehouse" at bounding box center [186, 144] width 105 height 8
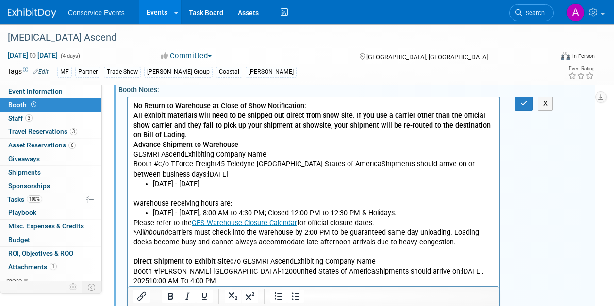
click at [148, 154] on p "GESMRI AscendExhibiting Company Name Booth #c/o TForce Freight45 Teledyne [GEOG…" at bounding box center [314, 164] width 361 height 29
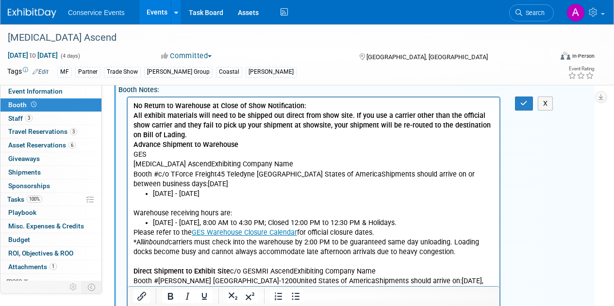
click at [171, 164] on p "[MEDICAL_DATA] AscendExhibiting Company Name Booth #c/o TForce Freight45 Teledy…" at bounding box center [314, 173] width 361 height 29
click at [197, 174] on p "Conservice/B ooth #c/o TForce Freight45 Teledyne [GEOGRAPHIC_DATA] States of Am…" at bounding box center [314, 179] width 361 height 19
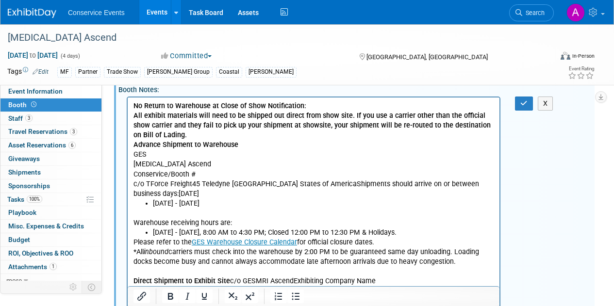
click at [197, 174] on p "Conservice/Booth #" at bounding box center [314, 175] width 361 height 10
click at [192, 184] on p "c/o TForce Freight45 Teledyne [GEOGRAPHIC_DATA] States of AmericaShipments shou…" at bounding box center [314, 188] width 361 height 19
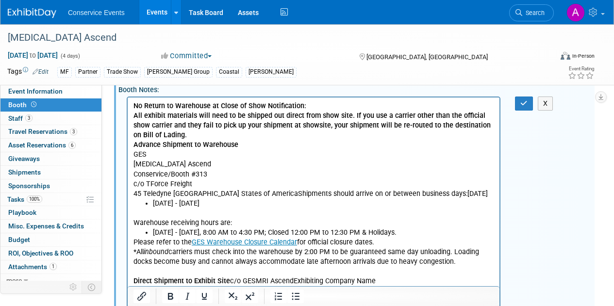
click at [179, 192] on p "45 Teledyne [GEOGRAPHIC_DATA] States of AmericaShipments should arrive on or be…" at bounding box center [314, 194] width 361 height 10
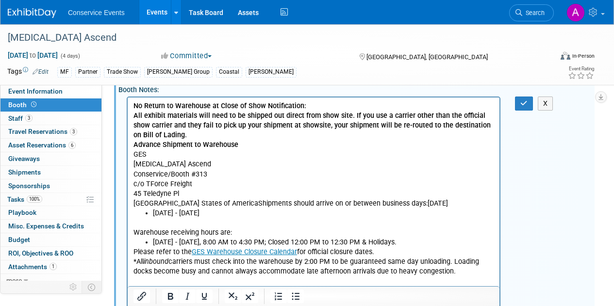
click at [202, 203] on p "[GEOGRAPHIC_DATA] States of AmericaShipments should arrive on or between busine…" at bounding box center [314, 204] width 361 height 10
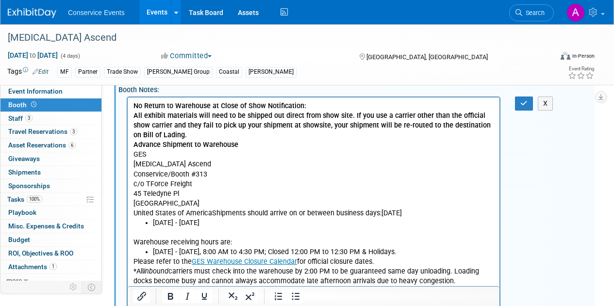
click at [211, 211] on p "United States of AmericaShipments should arrive on or between business days:[DA…" at bounding box center [314, 213] width 361 height 10
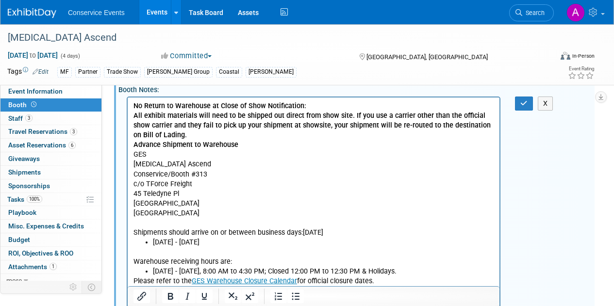
click at [186, 136] on p "No Return to Warehouse at Close of Show Notification: All exhibit materials wil…" at bounding box center [314, 120] width 361 height 39
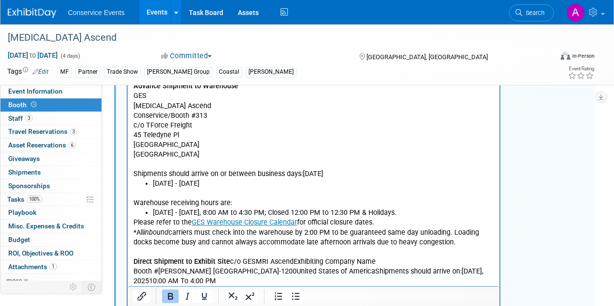
scroll to position [180, 0]
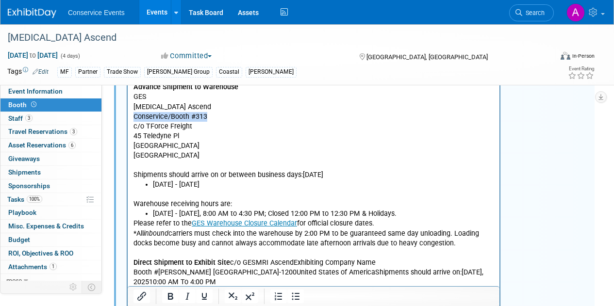
drag, startPoint x: 210, startPoint y: 117, endPoint x: 134, endPoint y: 118, distance: 76.7
click at [134, 118] on p "Conservice/Booth #313" at bounding box center [314, 117] width 361 height 10
copy p "Conservice/Booth #313"
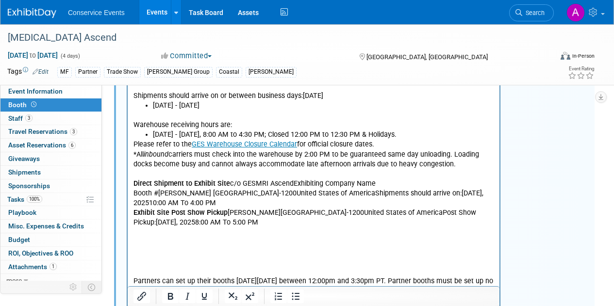
scroll to position [272, 0]
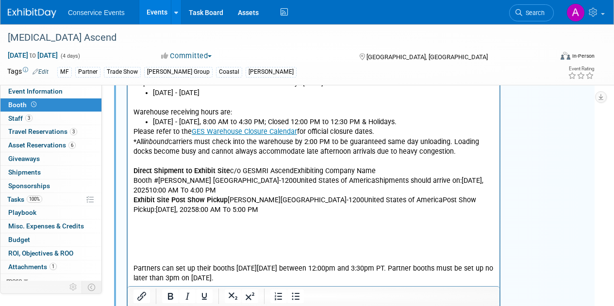
click at [226, 170] on b "Direct Shipment to Exhibit Site" at bounding box center [182, 171] width 97 height 8
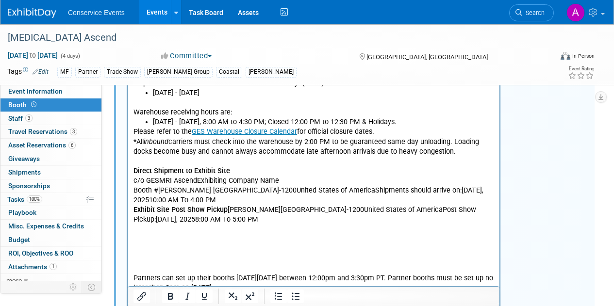
click at [159, 179] on p "c/o GESMRI AscendExhibiting Company Name Booth #[PERSON_NAME] [GEOGRAPHIC_DATA]…" at bounding box center [314, 200] width 361 height 49
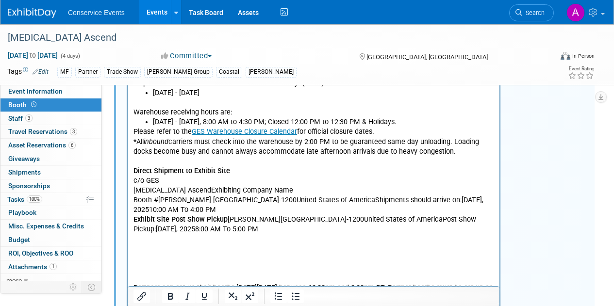
click at [172, 189] on p "[MEDICAL_DATA] AscendExhibiting Company Name Booth #[PERSON_NAME] [GEOGRAPHIC_D…" at bounding box center [314, 210] width 361 height 49
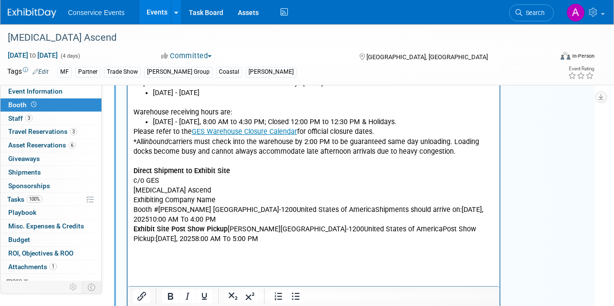
click at [161, 209] on p "Exhibiting Company Name Booth #[PERSON_NAME][GEOGRAPHIC_DATA]-1200United States…" at bounding box center [314, 220] width 361 height 49
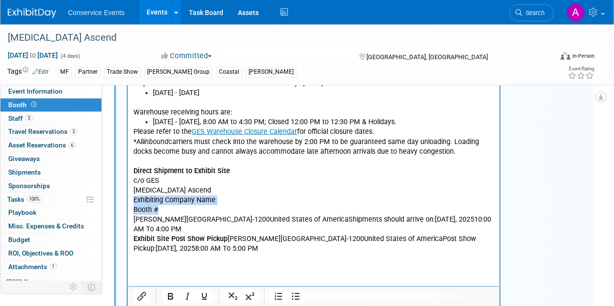
drag, startPoint x: 161, startPoint y: 209, endPoint x: 128, endPoint y: 202, distance: 33.3
click at [128, 202] on html "No Return to Warehouse at Close of Show Notification: All exhibit materials wil…" at bounding box center [314, 154] width 372 height 433
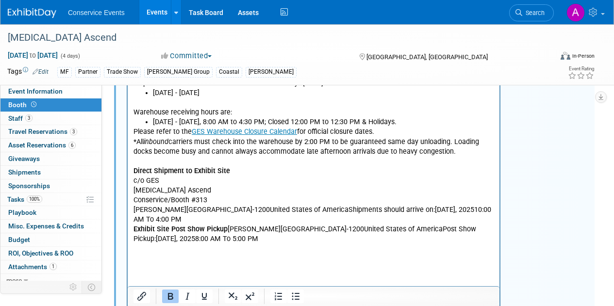
click at [281, 210] on p "[PERSON_NAME][GEOGRAPHIC_DATA]-1200United States of AmericaShipments should arr…" at bounding box center [314, 224] width 361 height 39
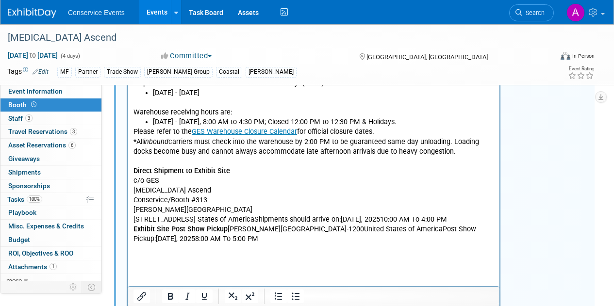
click at [188, 219] on p "[STREET_ADDRESS]-1200United States of AmericaShipments should arrive on:[DATE],…" at bounding box center [314, 229] width 361 height 29
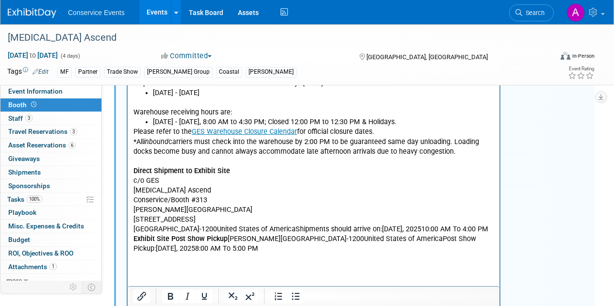
click at [214, 228] on p "[GEOGRAPHIC_DATA]-1200United States of AmericaShipments should arrive on:[DATE]…" at bounding box center [314, 239] width 361 height 29
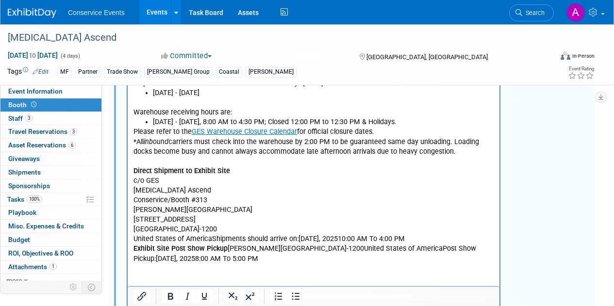
click at [212, 238] on p "United States of AmericaShipments should arrive on:[DATE], 202510:00 AM To 4:00…" at bounding box center [314, 249] width 361 height 29
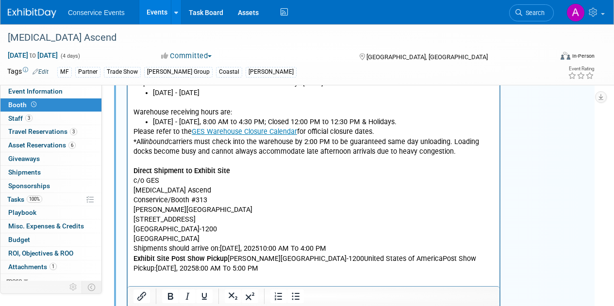
scroll to position [316, 0]
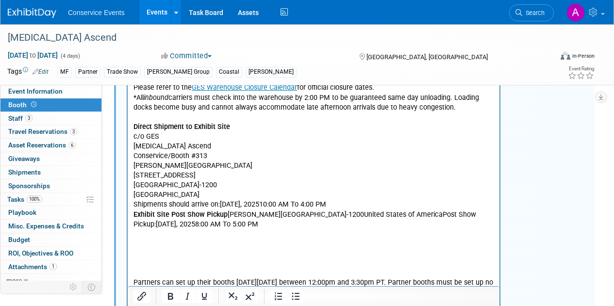
click at [392, 202] on p "Shipments should arrive on:[DATE], 202510:00 AM To 4:00 PM Exhibit Site Post Sh…" at bounding box center [314, 214] width 361 height 29
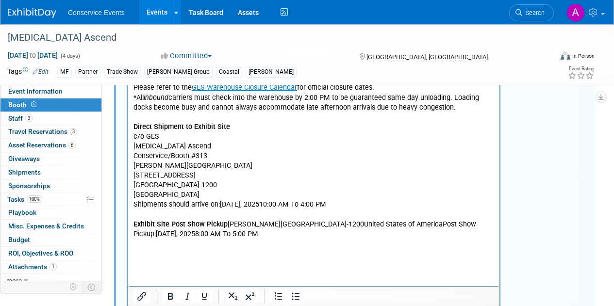
click at [229, 222] on p "Exhibit Site Post Show Pickup [PERSON_NAME] [GEOGRAPHIC_DATA]-1200United States…" at bounding box center [314, 224] width 361 height 29
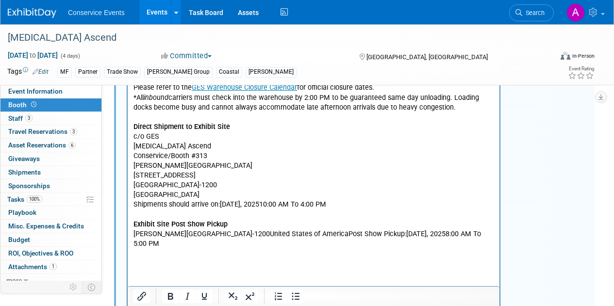
click at [281, 234] on p "[PERSON_NAME][GEOGRAPHIC_DATA]-1200United States of AmericaPost Show Pickup:[DA…" at bounding box center [314, 239] width 361 height 19
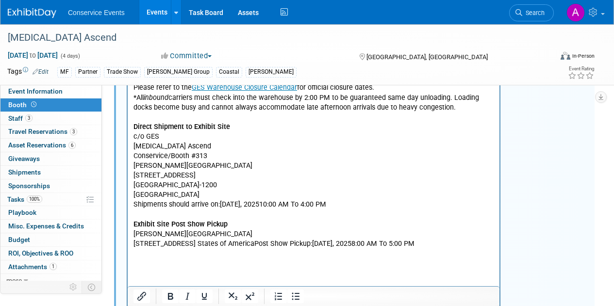
click at [189, 243] on p "[STREET_ADDRESS] States of AmericaPost Show Pickup:[DATE], 20258:00 AM To 5:00 …" at bounding box center [314, 244] width 361 height 10
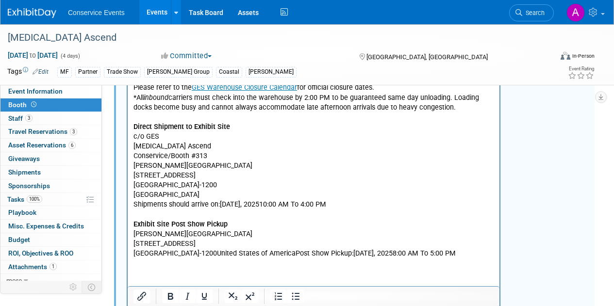
click at [213, 252] on p "[GEOGRAPHIC_DATA]-1200United States of AmericaPost Show Pickup:[DATE], 20258:00…" at bounding box center [314, 254] width 361 height 10
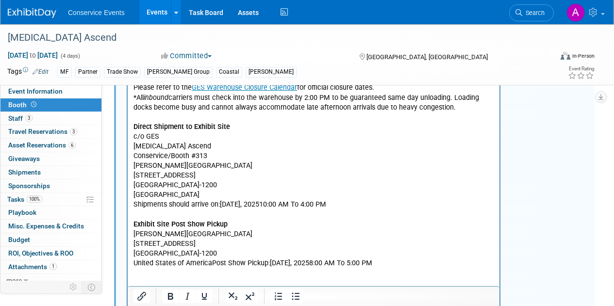
click at [212, 264] on p "United States of AmericaPost Show Pickup:[DATE], 20258:00 AM To 5:00 PM" at bounding box center [314, 264] width 361 height 10
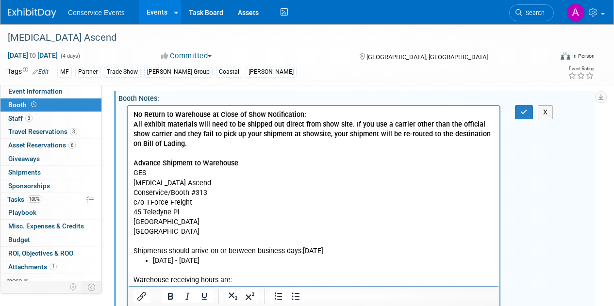
scroll to position [61, 0]
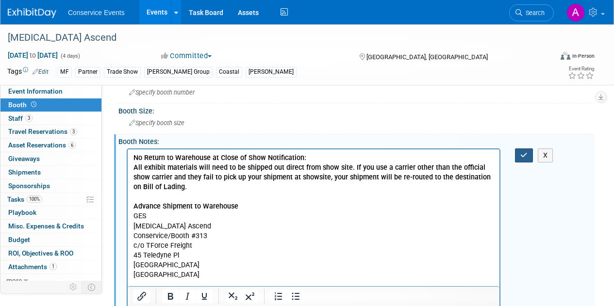
click at [523, 152] on icon "button" at bounding box center [524, 155] width 7 height 7
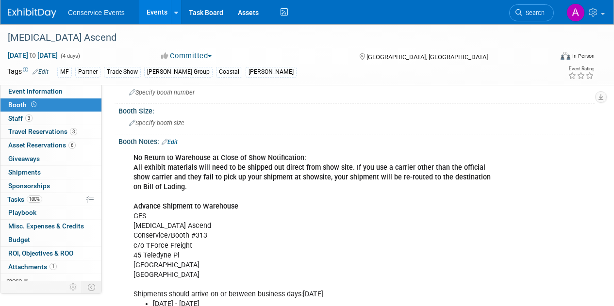
scroll to position [0, 0]
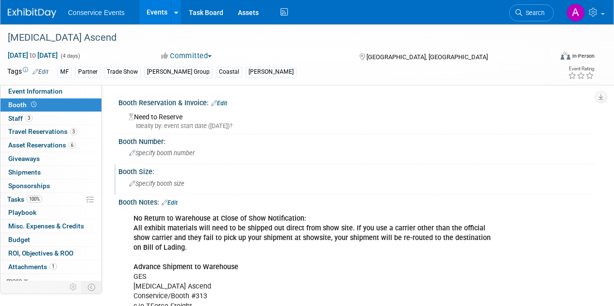
click at [172, 185] on span "Specify booth size" at bounding box center [156, 183] width 55 height 7
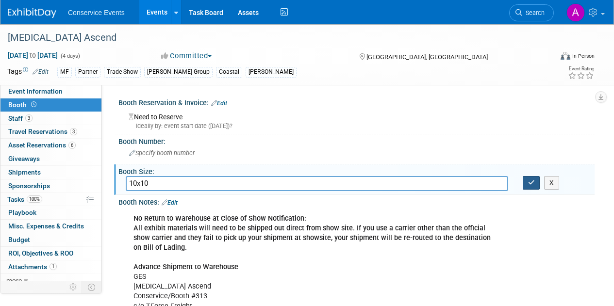
type input "10x10"
click at [526, 187] on button "button" at bounding box center [531, 183] width 17 height 14
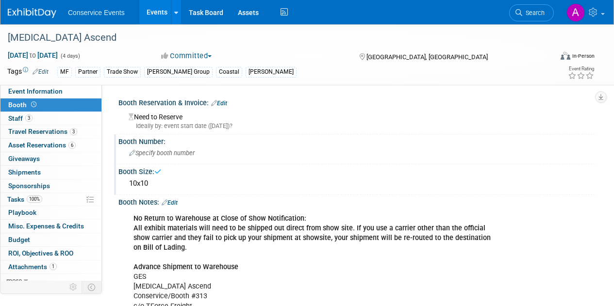
click at [249, 146] on div "Specify booth number" at bounding box center [357, 153] width 462 height 15
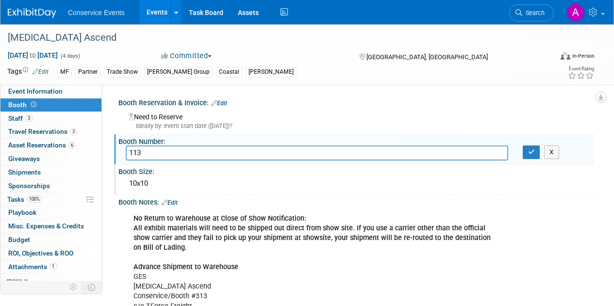
type input "113"
click at [530, 145] on div "Booth Number:" at bounding box center [357, 141] width 476 height 12
click at [526, 153] on button "button" at bounding box center [531, 153] width 17 height 14
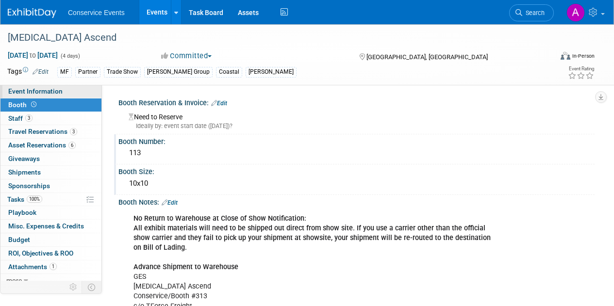
click at [48, 92] on span "Event Information" at bounding box center [35, 91] width 54 height 8
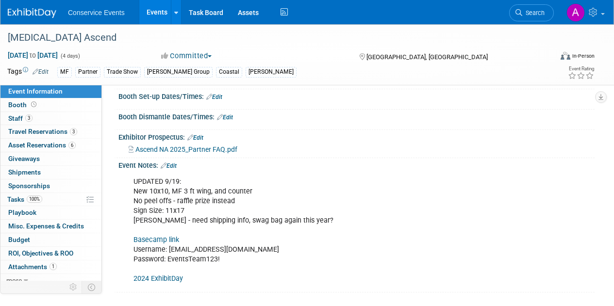
scroll to position [118, 0]
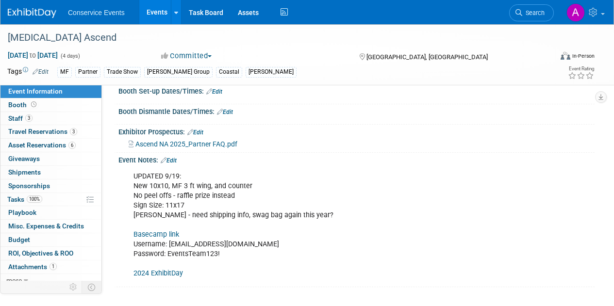
click at [167, 158] on icon at bounding box center [164, 160] width 6 height 6
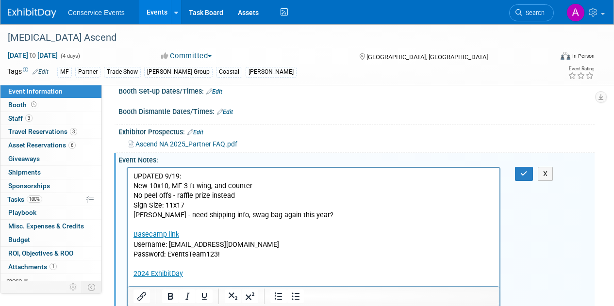
scroll to position [0, 0]
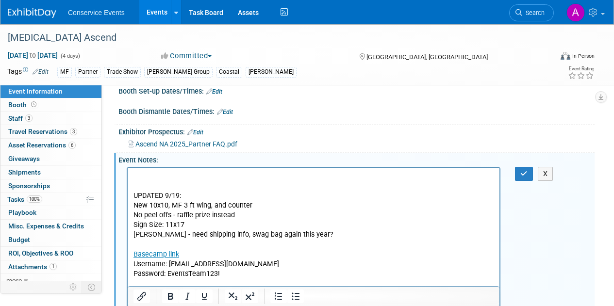
click at [228, 176] on p "Rich Text Area. Press ALT-0 for help." at bounding box center [314, 176] width 361 height 10
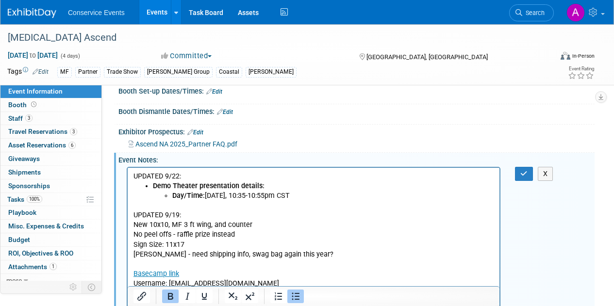
drag, startPoint x: 299, startPoint y: 194, endPoint x: 141, endPoint y: 188, distance: 158.0
click at [141, 188] on ul "Demo Theater presentation details: Day/Time: [DATE], 10:35-10:55pm CST" at bounding box center [314, 190] width 361 height 19
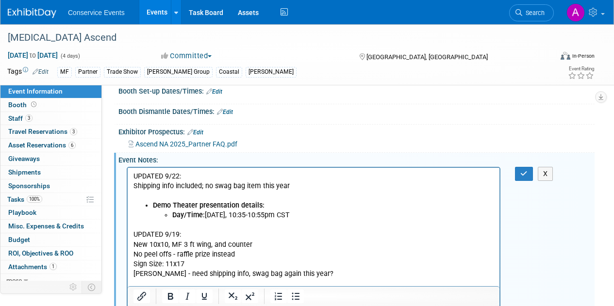
click at [154, 207] on b "Demo Theater presentation details:" at bounding box center [209, 205] width 112 height 8
click at [174, 216] on b "Day/Time:" at bounding box center [188, 215] width 33 height 8
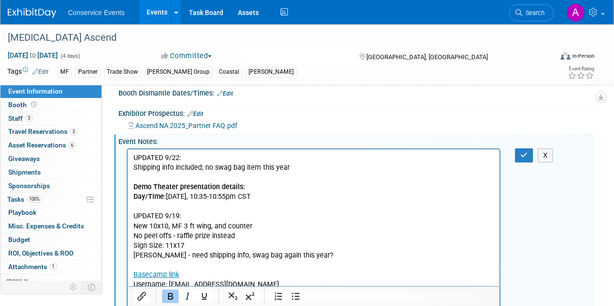
scroll to position [136, 0]
drag, startPoint x: 234, startPoint y: 196, endPoint x: 121, endPoint y: 184, distance: 113.3
click at [128, 184] on html "UPDATED 9/22: Shipping info included; no swag bag item this year Demo Theater p…" at bounding box center [314, 235] width 372 height 170
click at [196, 190] on p "Demo Theater presentation details:" at bounding box center [314, 188] width 361 height 10
click at [522, 153] on icon "button" at bounding box center [524, 156] width 7 height 7
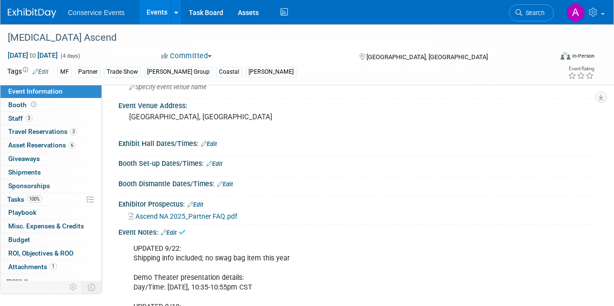
scroll to position [32, 0]
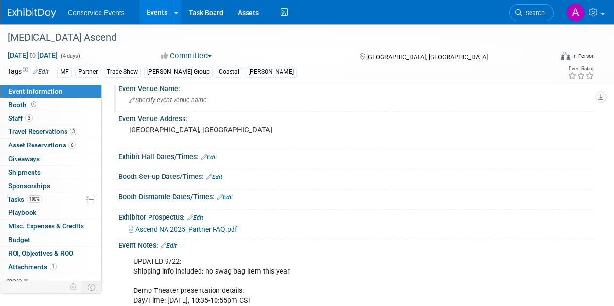
click at [210, 102] on div "Specify event venue name" at bounding box center [357, 100] width 462 height 15
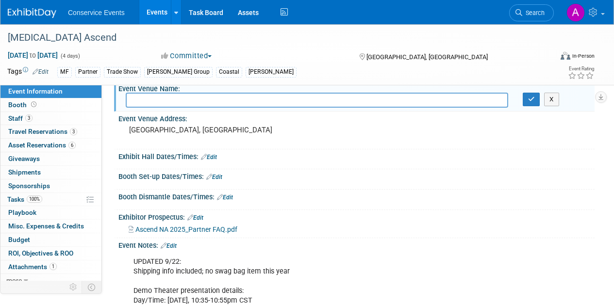
paste input "[PERSON_NAME][GEOGRAPHIC_DATA] [STREET_ADDRESS]"
drag, startPoint x: 431, startPoint y: 99, endPoint x: 286, endPoint y: 101, distance: 145.2
click at [286, 101] on input "[PERSON_NAME][GEOGRAPHIC_DATA] [STREET_ADDRESS]" at bounding box center [317, 100] width 383 height 15
type input "[PERSON_NAME][GEOGRAPHIC_DATA]"
click at [524, 101] on button "button" at bounding box center [531, 100] width 17 height 14
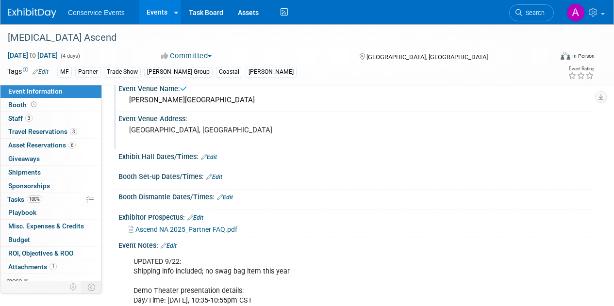
click at [185, 130] on pre "[GEOGRAPHIC_DATA], [GEOGRAPHIC_DATA]" at bounding box center [217, 130] width 177 height 9
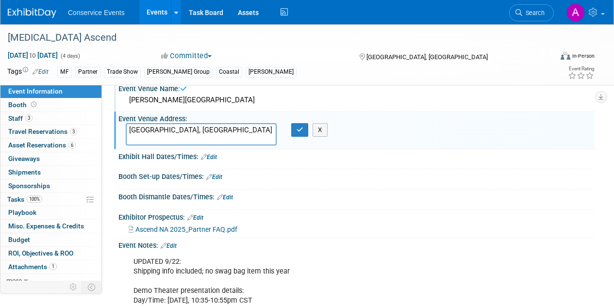
click at [127, 132] on textarea "[GEOGRAPHIC_DATA], [GEOGRAPHIC_DATA]" at bounding box center [201, 134] width 151 height 22
drag, startPoint x: 127, startPoint y: 132, endPoint x: 146, endPoint y: 130, distance: 19.0
click at [146, 130] on textarea "[GEOGRAPHIC_DATA], [GEOGRAPHIC_DATA]" at bounding box center [201, 134] width 151 height 22
drag, startPoint x: 193, startPoint y: 132, endPoint x: 107, endPoint y: 134, distance: 86.0
click at [107, 134] on div "Event Website: Edit Event Venue Name: [PERSON_NAME][GEOGRAPHIC_DATA]" at bounding box center [348, 154] width 493 height 203
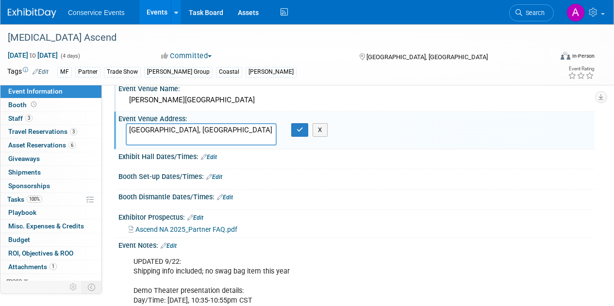
drag, startPoint x: 190, startPoint y: 136, endPoint x: 124, endPoint y: 133, distance: 66.1
click at [124, 133] on div "[GEOGRAPHIC_DATA], [GEOGRAPHIC_DATA]" at bounding box center [202, 134] width 166 height 22
paste textarea "[STREET_ADDRESS]"
type textarea "[STREET_ADDRESS]"
click at [298, 131] on icon "button" at bounding box center [300, 130] width 7 height 6
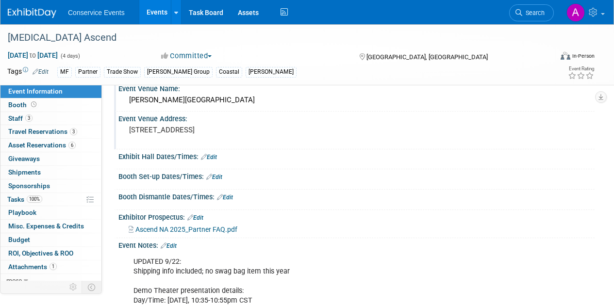
click at [215, 158] on link "Edit" at bounding box center [209, 157] width 16 height 7
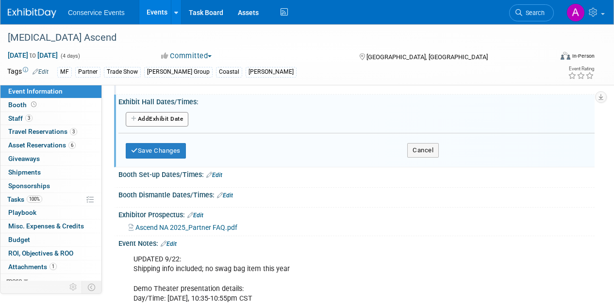
scroll to position [0, 0]
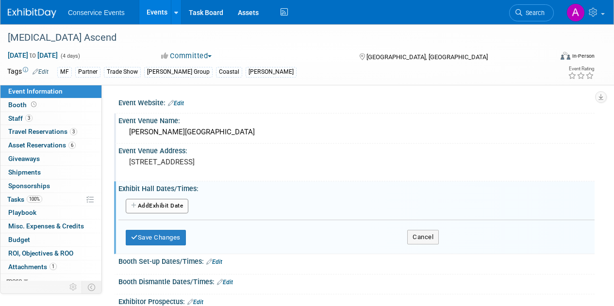
click at [171, 203] on button "Add Another Exhibit Date" at bounding box center [157, 206] width 63 height 15
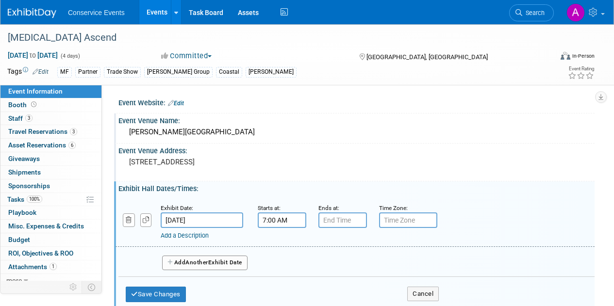
click at [288, 223] on input "7:00 AM" at bounding box center [282, 221] width 49 height 16
click at [283, 288] on span at bounding box center [280, 286] width 17 height 17
type input "5:00 AM"
type input "7:00 PM"
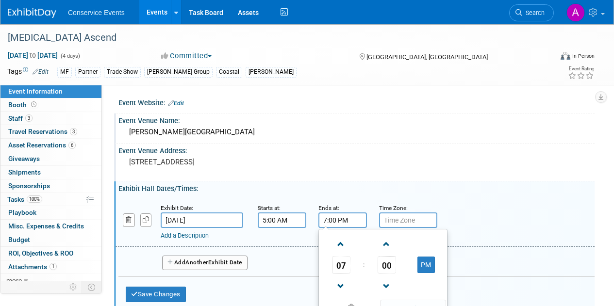
click at [343, 221] on input "7:00 PM" at bounding box center [343, 221] width 49 height 16
click at [481, 214] on div "Add a Description Description:" at bounding box center [355, 221] width 494 height 37
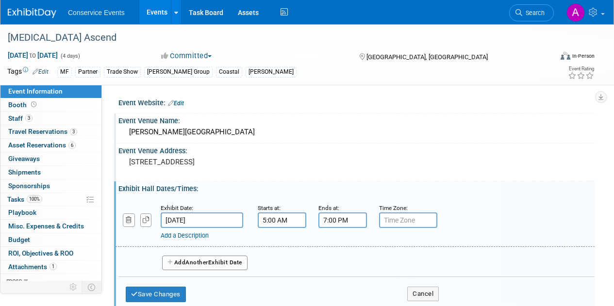
click at [419, 223] on input "text" at bounding box center [408, 221] width 58 height 16
type input "CST"
click at [497, 200] on div "Exhibit Date: [DATE] Starts at: 5:00 AM Ends at: 7:00 PM Time Zone: Apply to al…" at bounding box center [355, 223] width 479 height 50
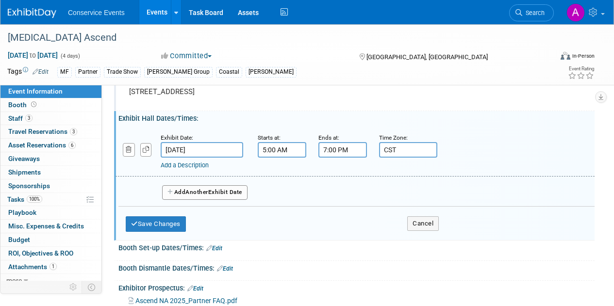
scroll to position [82, 0]
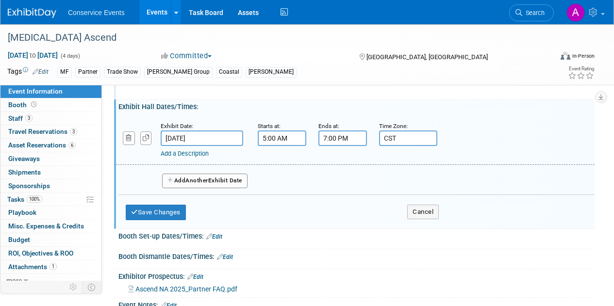
click at [231, 180] on button "Add Another Exhibit Date" at bounding box center [204, 181] width 85 height 15
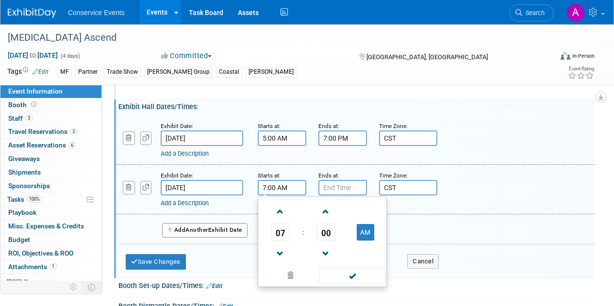
click at [274, 192] on input "7:00 AM" at bounding box center [282, 188] width 49 height 16
click at [278, 211] on span at bounding box center [280, 212] width 17 height 17
type input "8:00 AM"
click at [337, 193] on input "7:00 PM" at bounding box center [343, 188] width 49 height 16
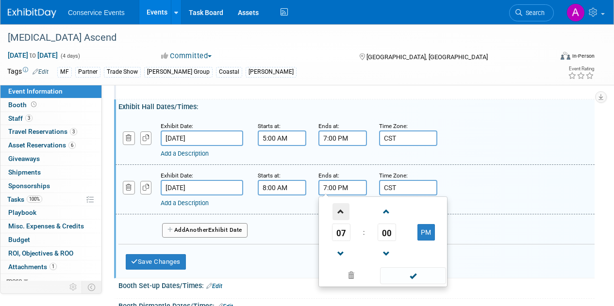
click at [342, 209] on span at bounding box center [341, 212] width 17 height 17
click at [437, 240] on td "PM" at bounding box center [426, 232] width 38 height 17
click at [430, 236] on button "PM" at bounding box center [426, 232] width 17 height 17
click at [430, 232] on button "AM" at bounding box center [426, 232] width 17 height 17
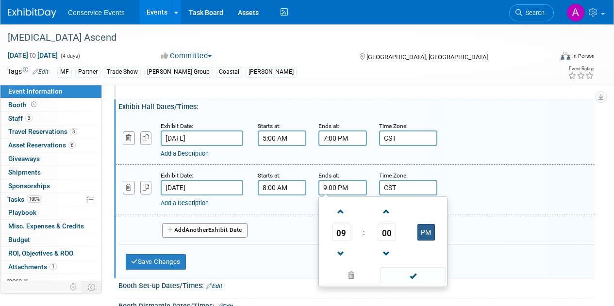
click at [430, 232] on button "PM" at bounding box center [426, 232] width 17 height 17
type input "9:00 AM"
click at [297, 216] on div "Add Another Exhibit Date" at bounding box center [357, 228] width 476 height 26
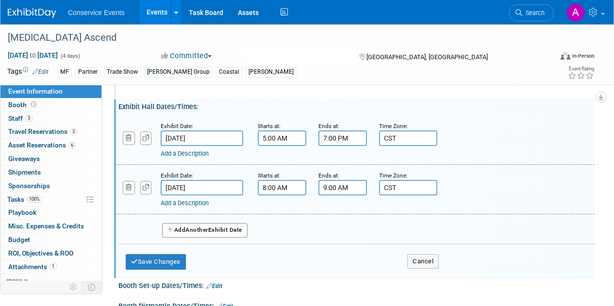
click at [292, 141] on input "5:00 AM" at bounding box center [282, 139] width 49 height 16
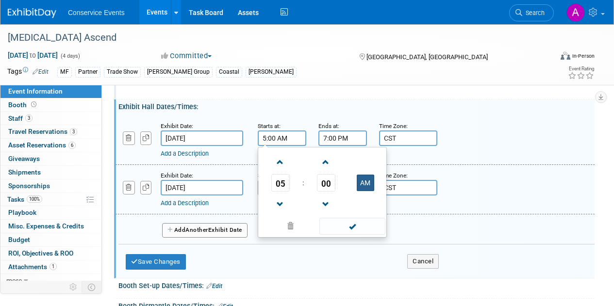
click at [367, 184] on button "AM" at bounding box center [365, 183] width 17 height 17
type input "5:00 PM"
click at [232, 231] on button "Add Another Exhibit Date" at bounding box center [204, 230] width 85 height 15
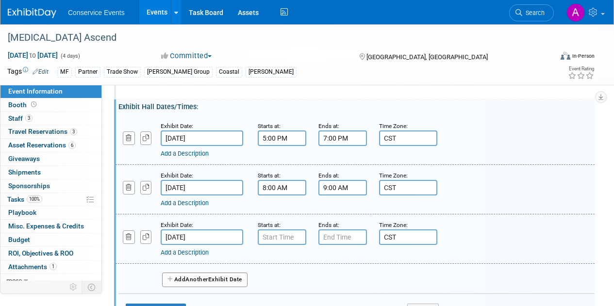
click at [218, 234] on input "[DATE]" at bounding box center [202, 238] width 83 height 16
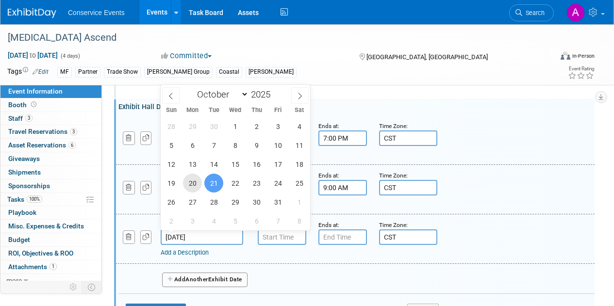
click at [197, 183] on span "20" at bounding box center [192, 183] width 19 height 19
type input "[DATE]"
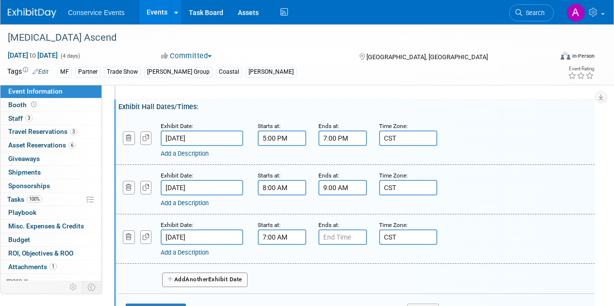
click at [278, 237] on input "7:00 AM" at bounding box center [282, 238] width 49 height 16
click at [279, 259] on span at bounding box center [280, 261] width 17 height 17
type input "10:00 AM"
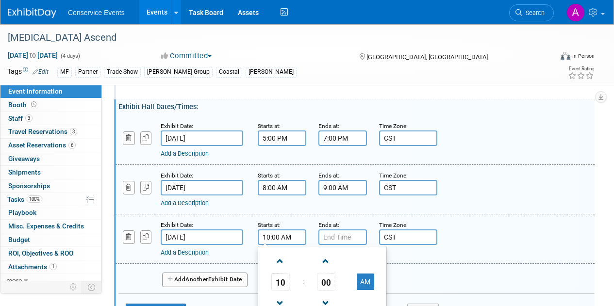
type input "7:00 PM"
click at [335, 243] on input "7:00 PM" at bounding box center [343, 238] width 49 height 16
click at [271, 240] on input "10:00 AM" at bounding box center [282, 238] width 49 height 16
click at [318, 255] on span at bounding box center [326, 261] width 17 height 17
click at [325, 277] on span "01" at bounding box center [326, 281] width 18 height 17
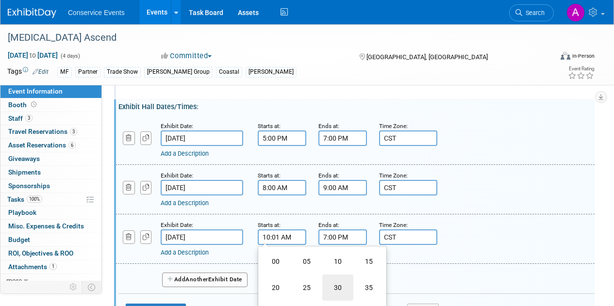
click at [342, 287] on td "30" at bounding box center [337, 288] width 31 height 26
type input "10:30 AM"
click at [343, 235] on input "7:00 PM" at bounding box center [343, 238] width 49 height 16
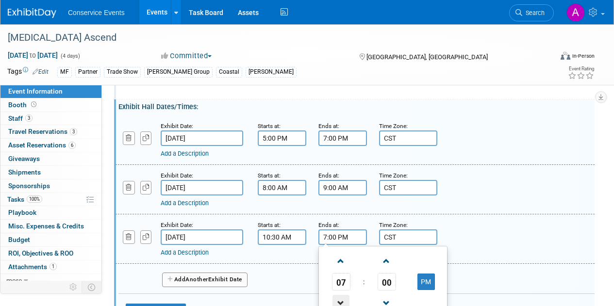
click at [342, 301] on span at bounding box center [341, 303] width 17 height 17
type input "5:00 PM"
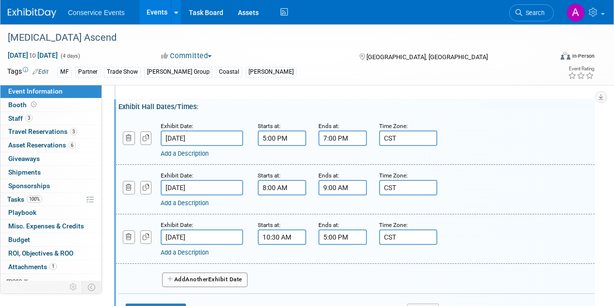
click at [472, 239] on div "Add a Description Description:" at bounding box center [355, 238] width 494 height 37
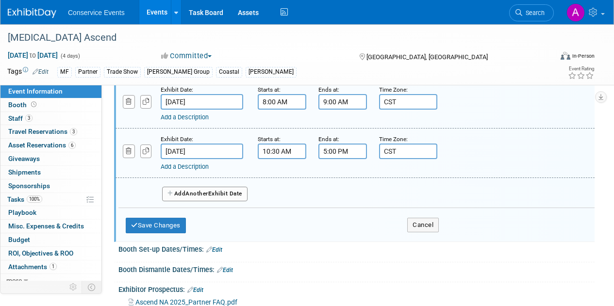
scroll to position [176, 0]
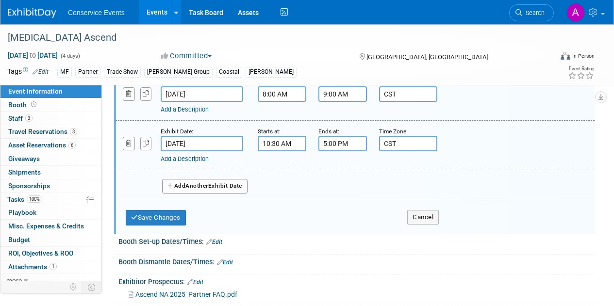
click at [221, 177] on div "Add Another Exhibit Date" at bounding box center [357, 183] width 476 height 26
click at [221, 188] on button "Add Another Exhibit Date" at bounding box center [204, 186] width 85 height 15
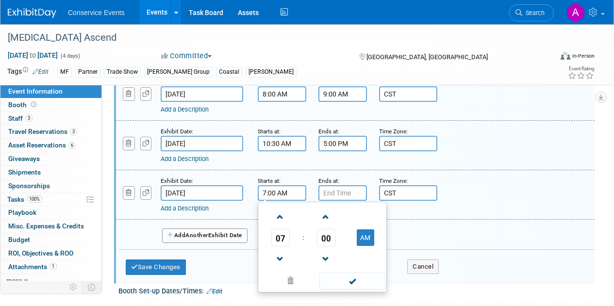
click at [300, 193] on input "7:00 AM" at bounding box center [282, 194] width 49 height 16
click at [278, 217] on span at bounding box center [280, 217] width 17 height 17
type input "8:00 AM"
click at [342, 199] on input "7:00 PM" at bounding box center [343, 194] width 49 height 16
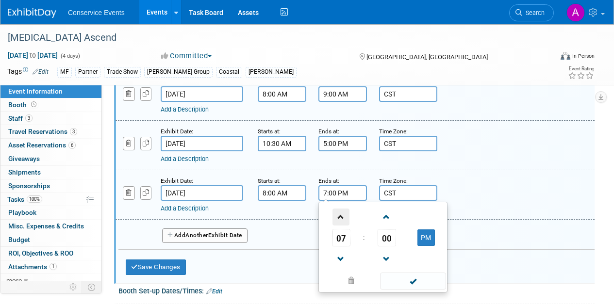
click at [343, 218] on span at bounding box center [341, 217] width 17 height 17
click at [426, 239] on button "PM" at bounding box center [426, 238] width 17 height 17
type input "9:00 AM"
click at [459, 207] on div "Add a Description" at bounding box center [337, 208] width 352 height 9
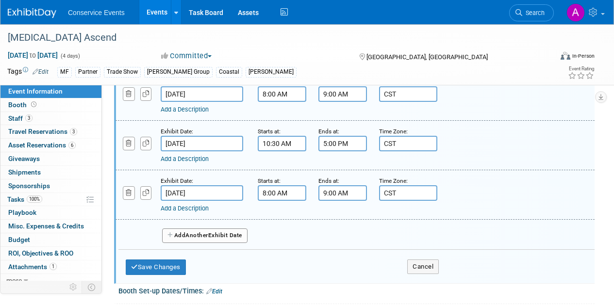
click at [226, 234] on button "Add Another Exhibit Date" at bounding box center [204, 236] width 85 height 15
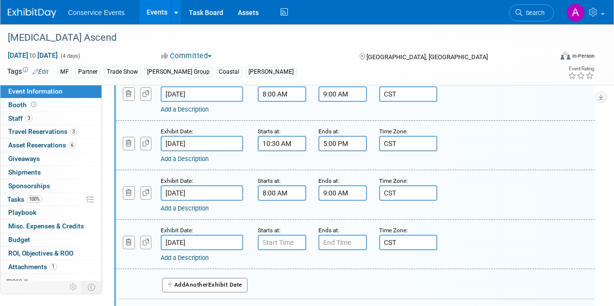
click at [202, 243] on input "[DATE]" at bounding box center [202, 243] width 83 height 16
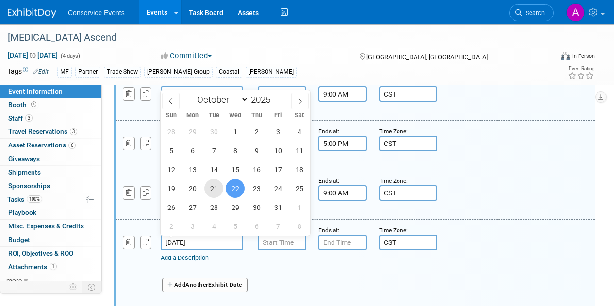
click at [215, 189] on span "21" at bounding box center [213, 188] width 19 height 19
type input "[DATE]"
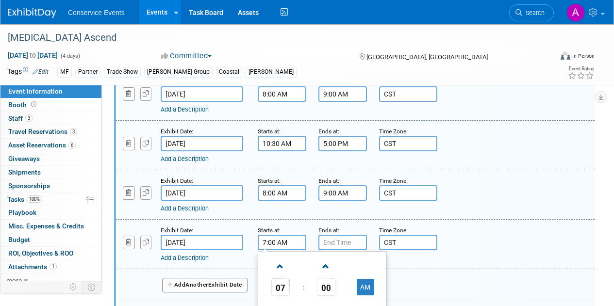
click at [277, 243] on input "7:00 AM" at bounding box center [282, 243] width 49 height 16
click at [284, 262] on span at bounding box center [280, 266] width 17 height 17
click at [330, 286] on span "00" at bounding box center [326, 287] width 18 height 17
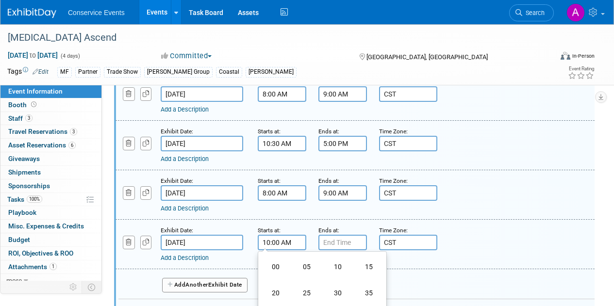
click at [330, 286] on td "30" at bounding box center [337, 293] width 31 height 26
type input "10:30 AM"
click at [337, 241] on input "7:00 PM" at bounding box center [343, 243] width 49 height 16
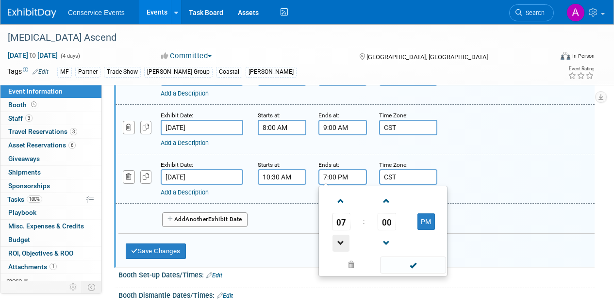
scroll to position [255, 0]
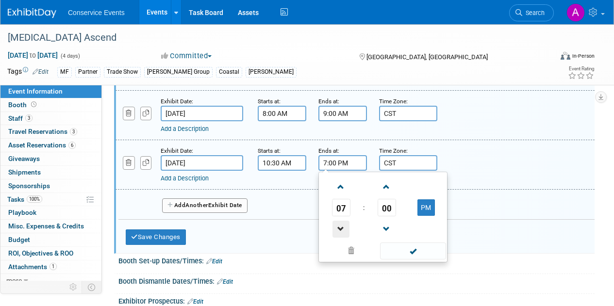
click at [341, 229] on span at bounding box center [341, 229] width 17 height 17
click at [387, 201] on span "00" at bounding box center [387, 207] width 18 height 17
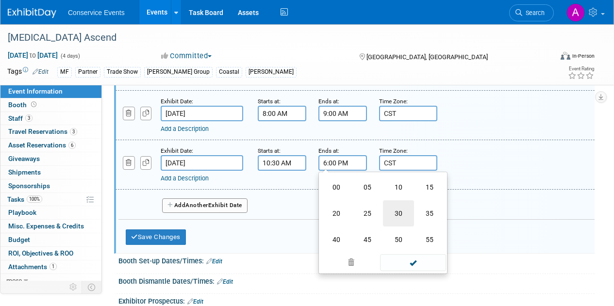
click at [396, 214] on td "30" at bounding box center [398, 214] width 31 height 26
type input "6:30 PM"
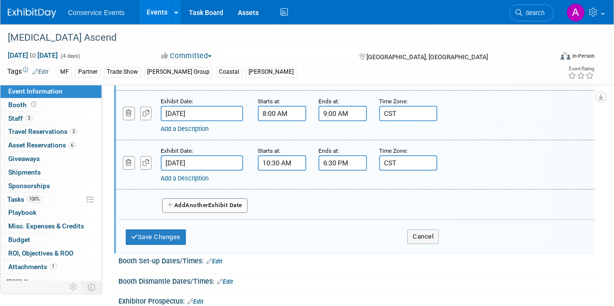
click at [466, 162] on div "Add a Description Description:" at bounding box center [355, 164] width 494 height 37
click at [169, 237] on button "Save Changes" at bounding box center [156, 238] width 60 height 16
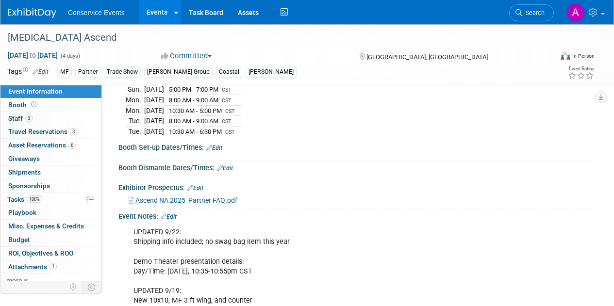
scroll to position [112, 0]
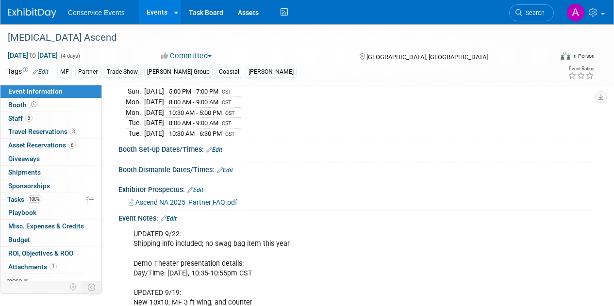
click at [219, 150] on link "Edit" at bounding box center [214, 150] width 16 height 7
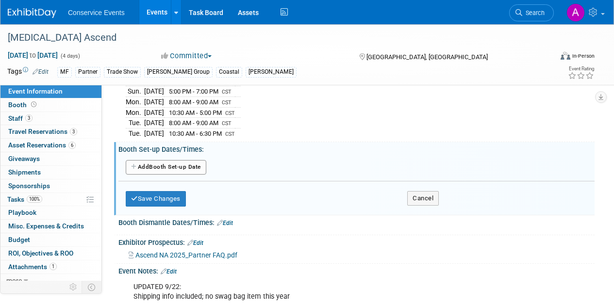
click at [191, 167] on button "Add Another Booth Set-up Date" at bounding box center [166, 167] width 81 height 15
